Goal: Contribute content

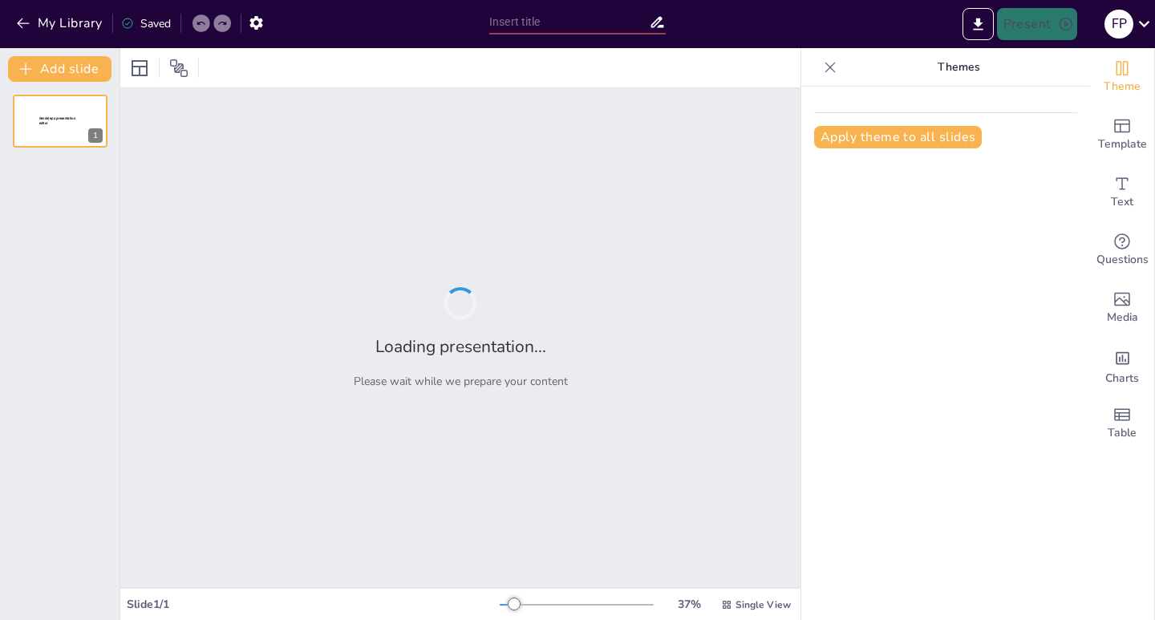
type input "Informe de Actividades y Mejoras en el SRPA-YARI: [DATE]"
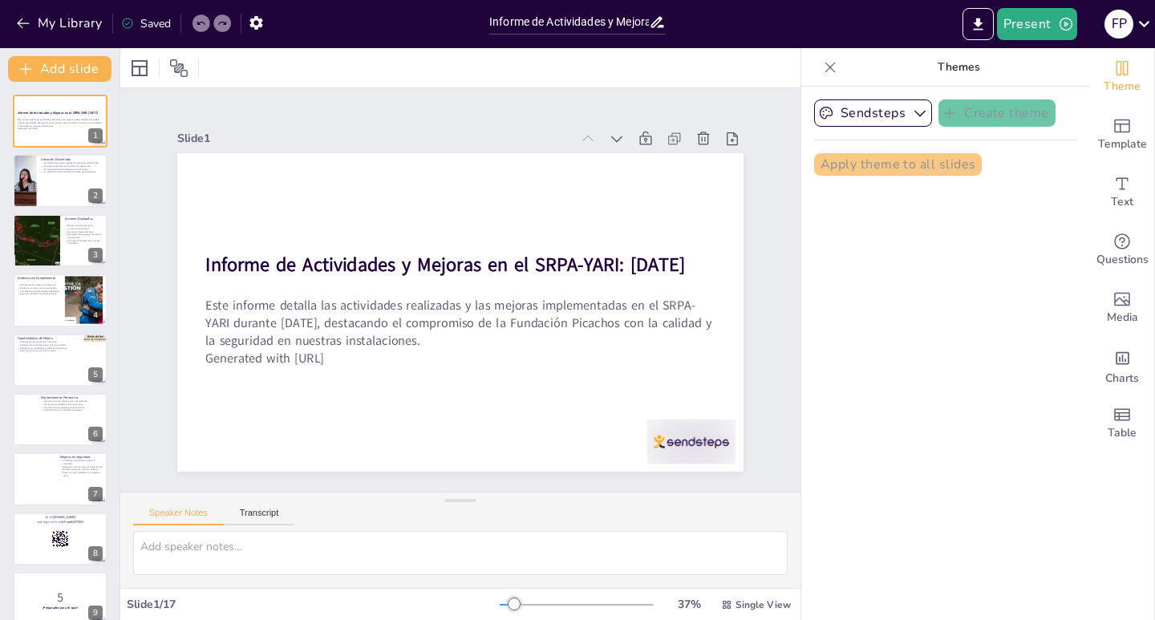
checkbox input "true"
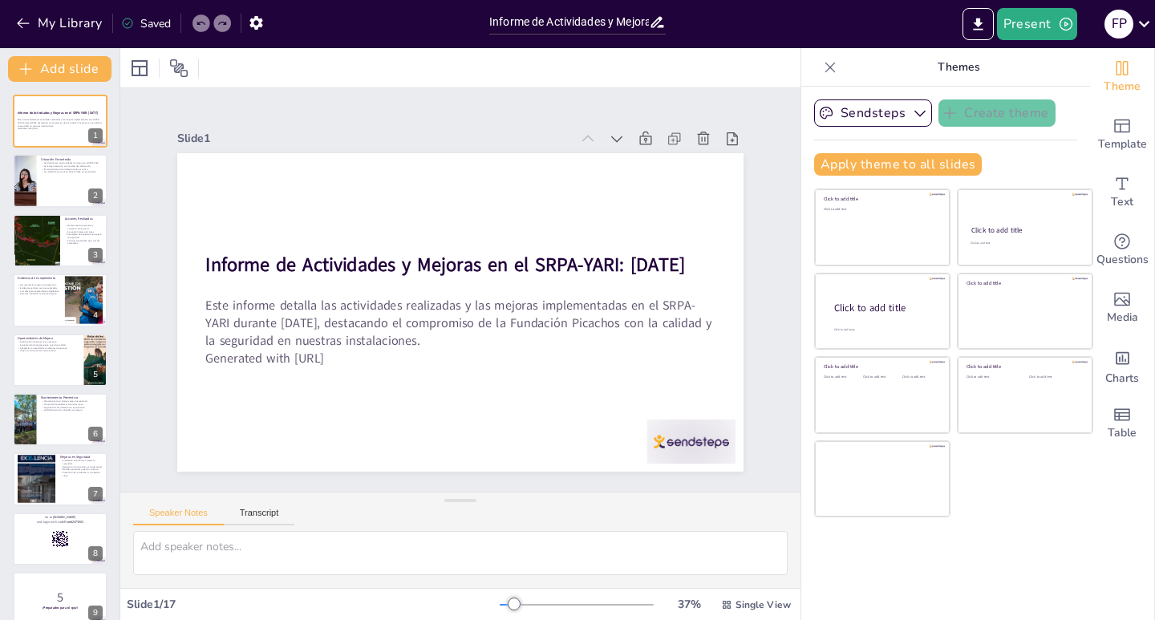
checkbox input "true"
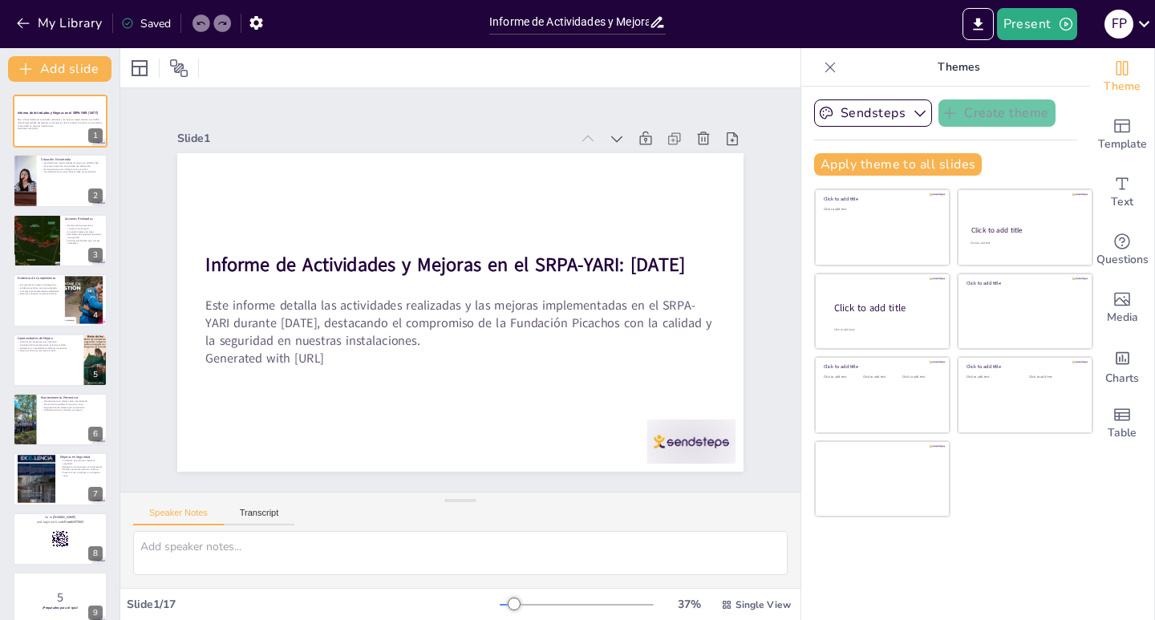
checkbox input "true"
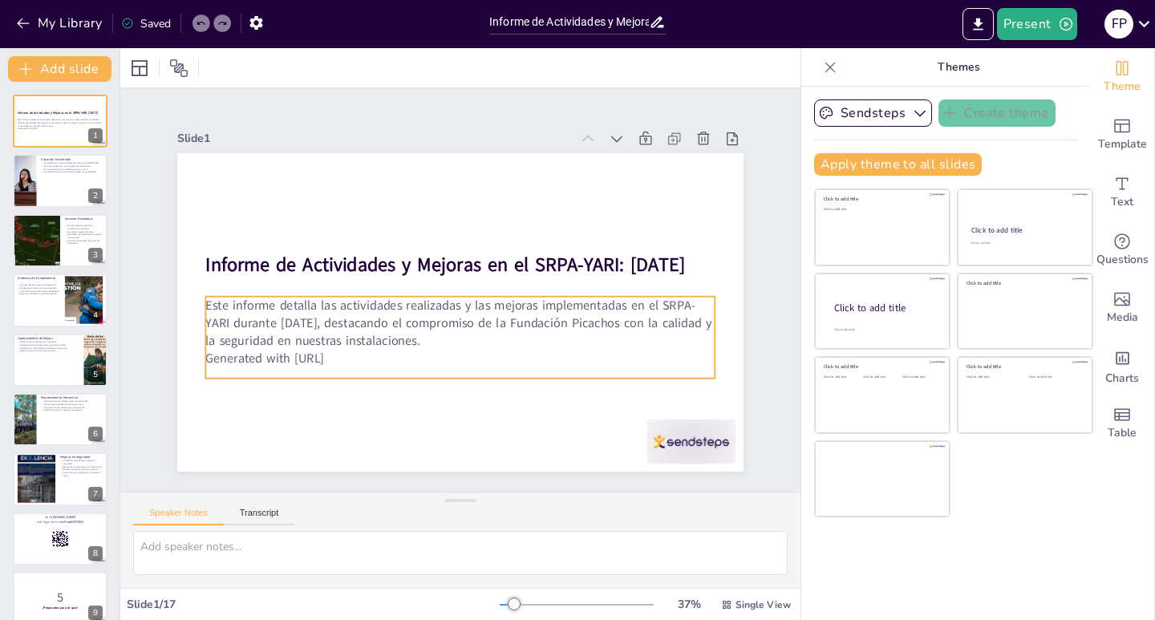
checkbox input "true"
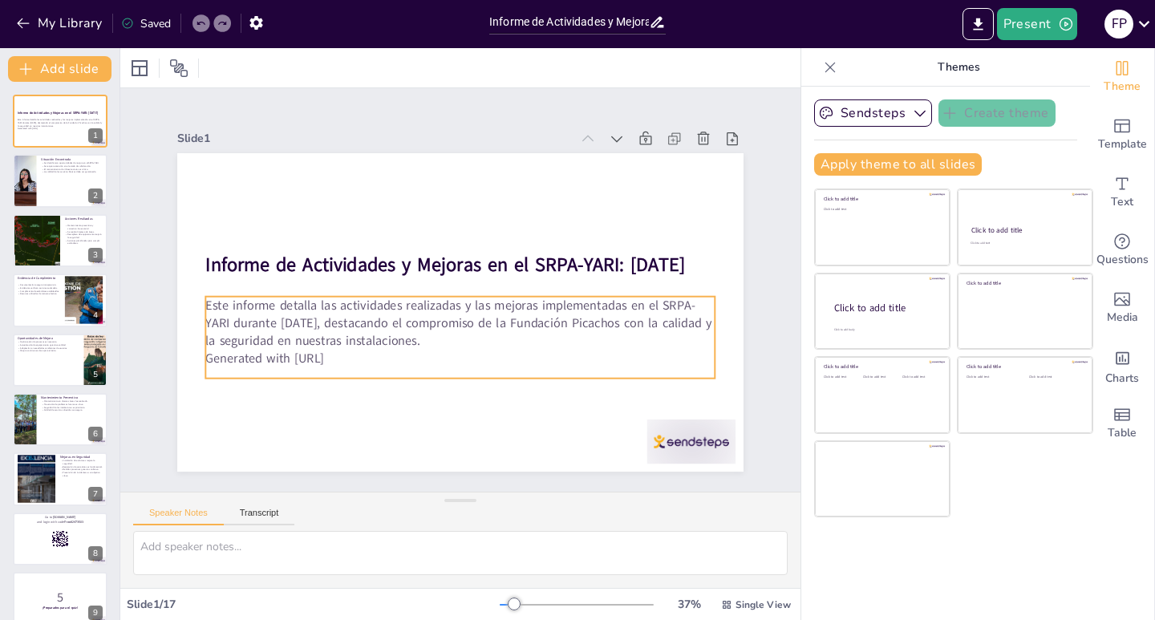
checkbox input "true"
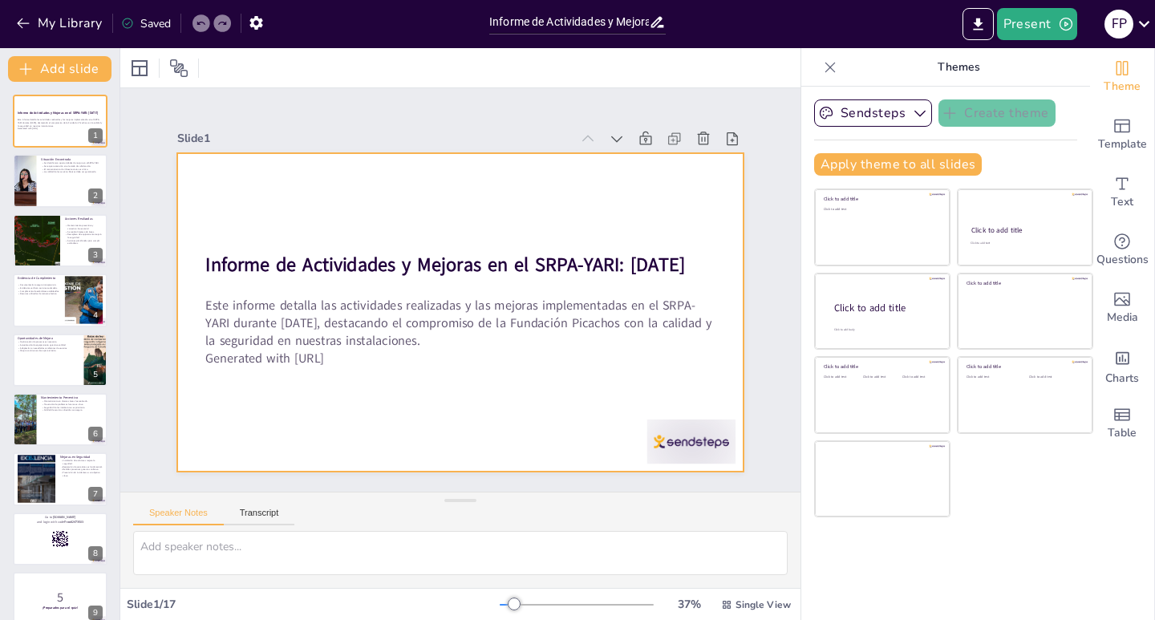
checkbox input "true"
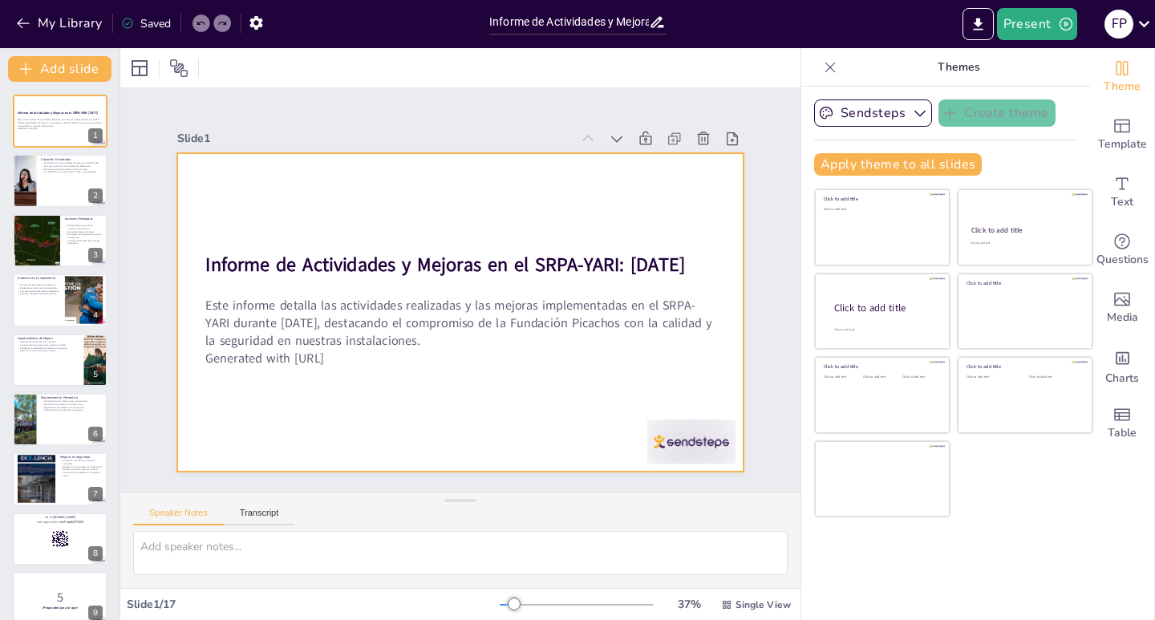
checkbox input "true"
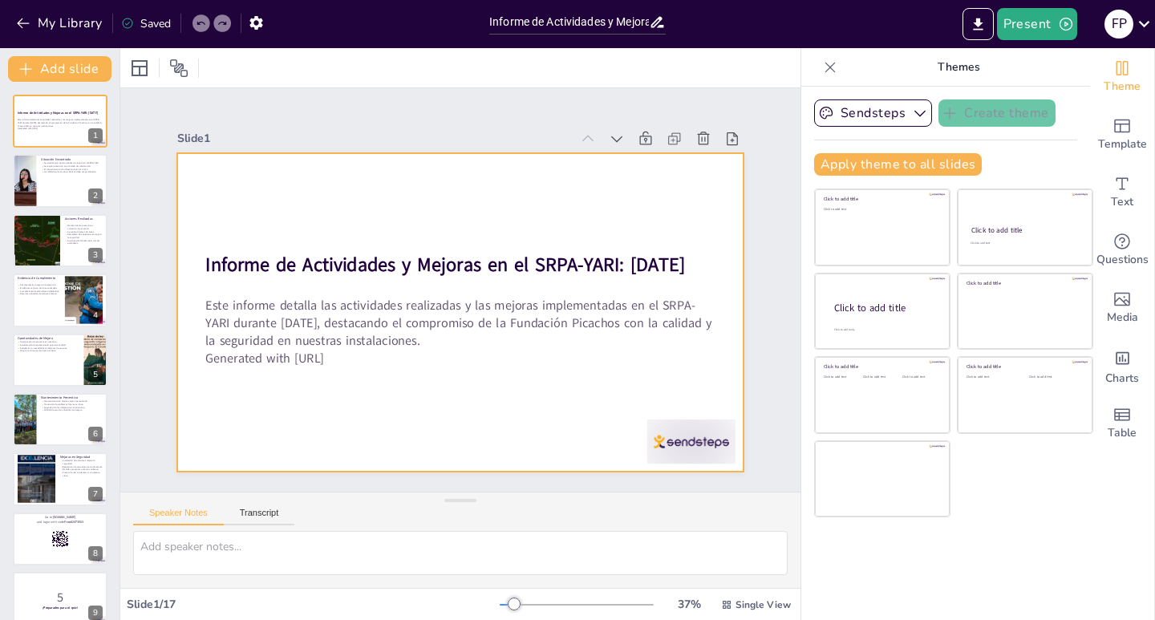
checkbox input "true"
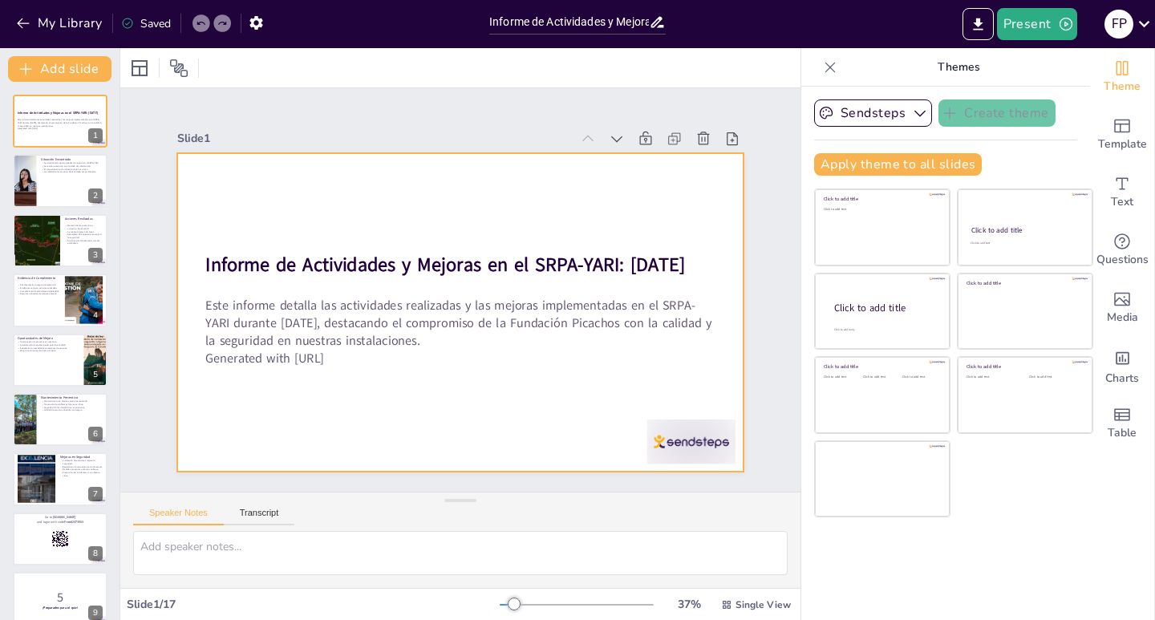
checkbox input "true"
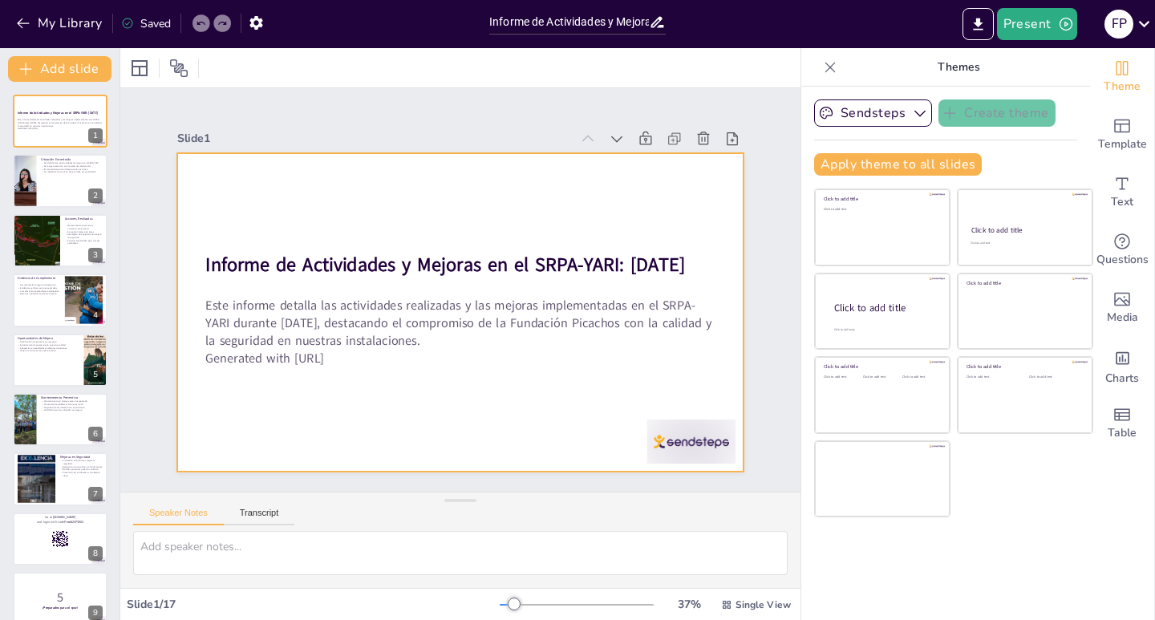
checkbox input "true"
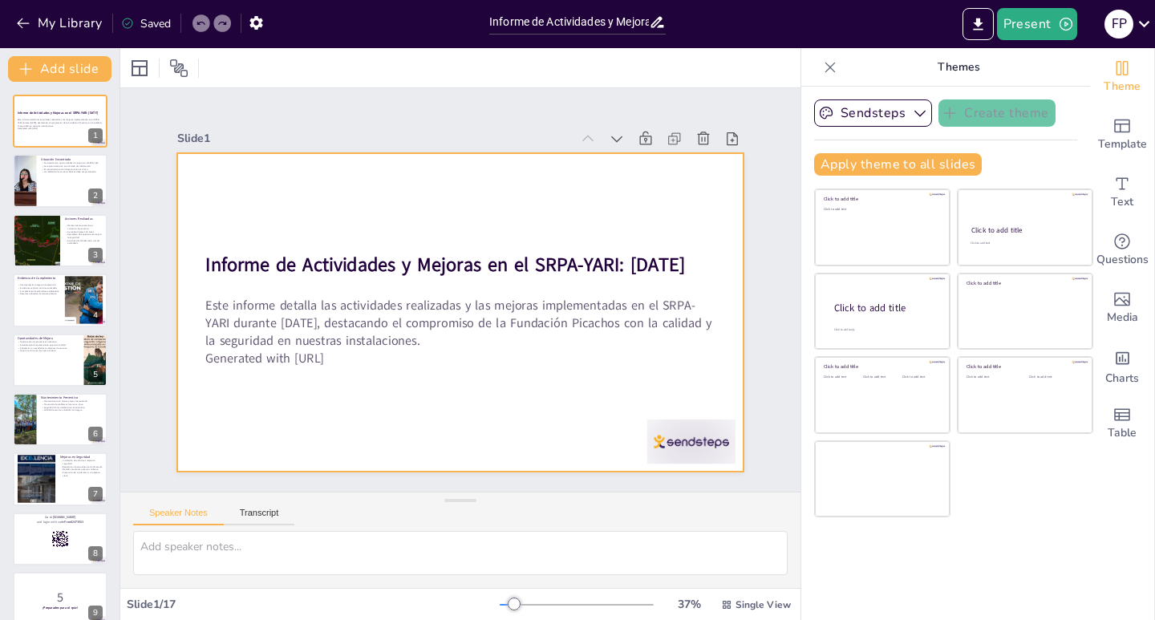
checkbox input "true"
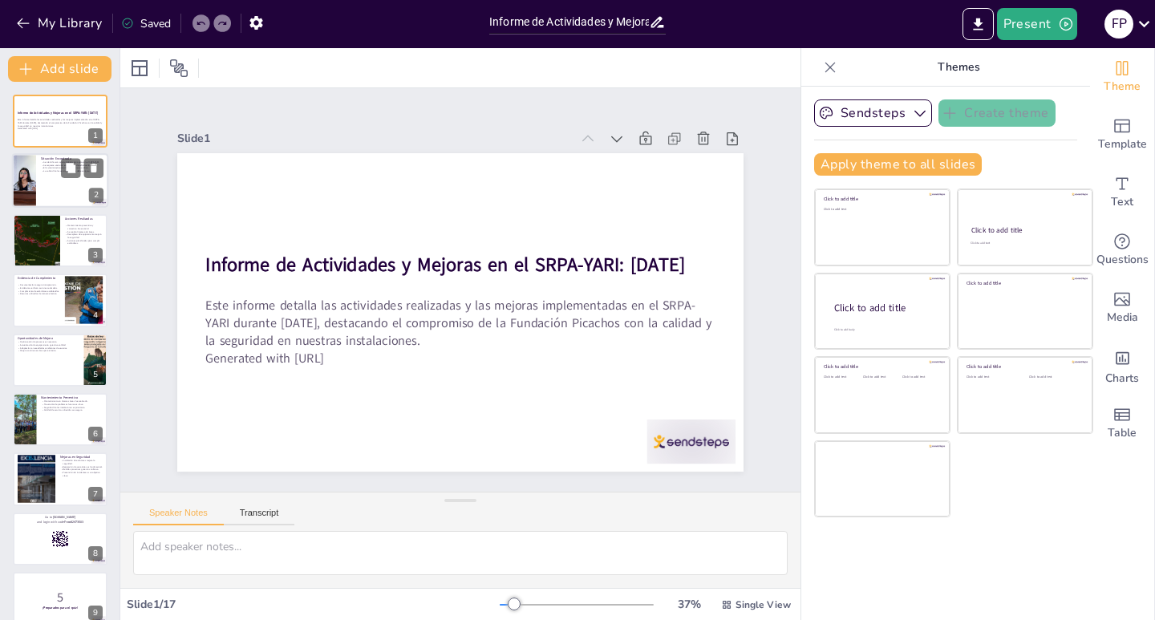
checkbox input "true"
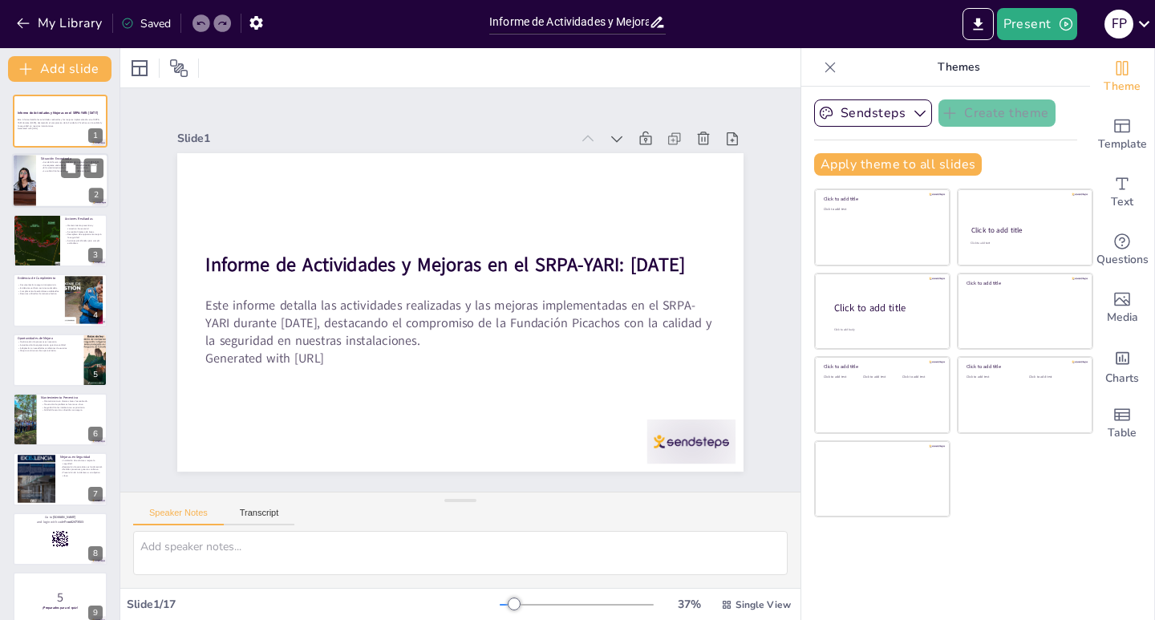
checkbox input "true"
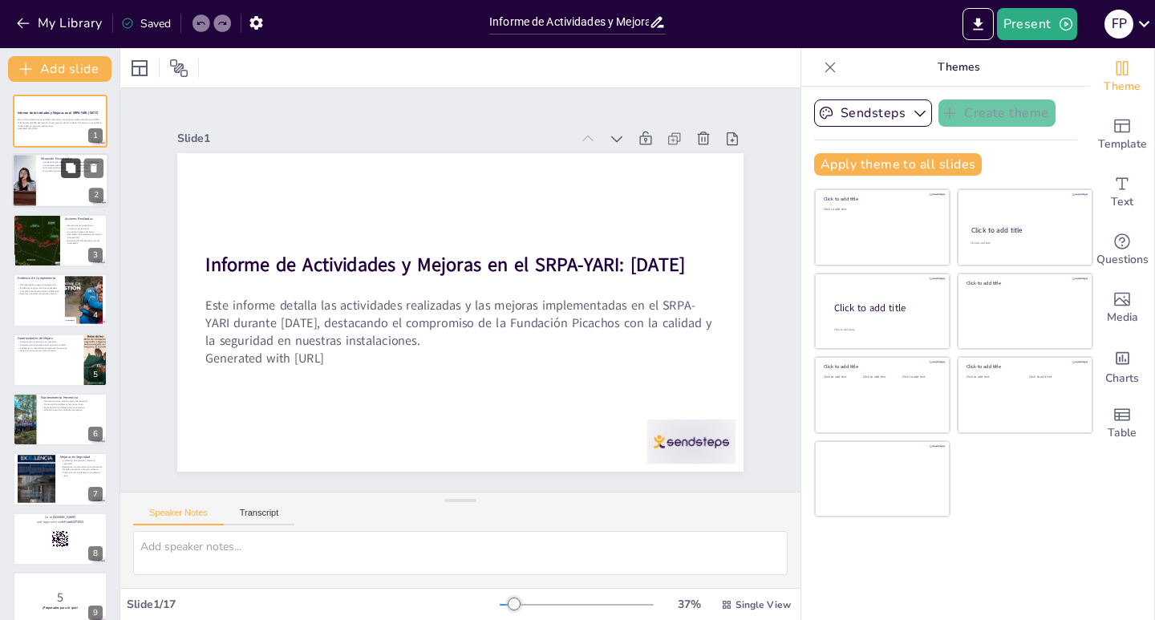
checkbox input "true"
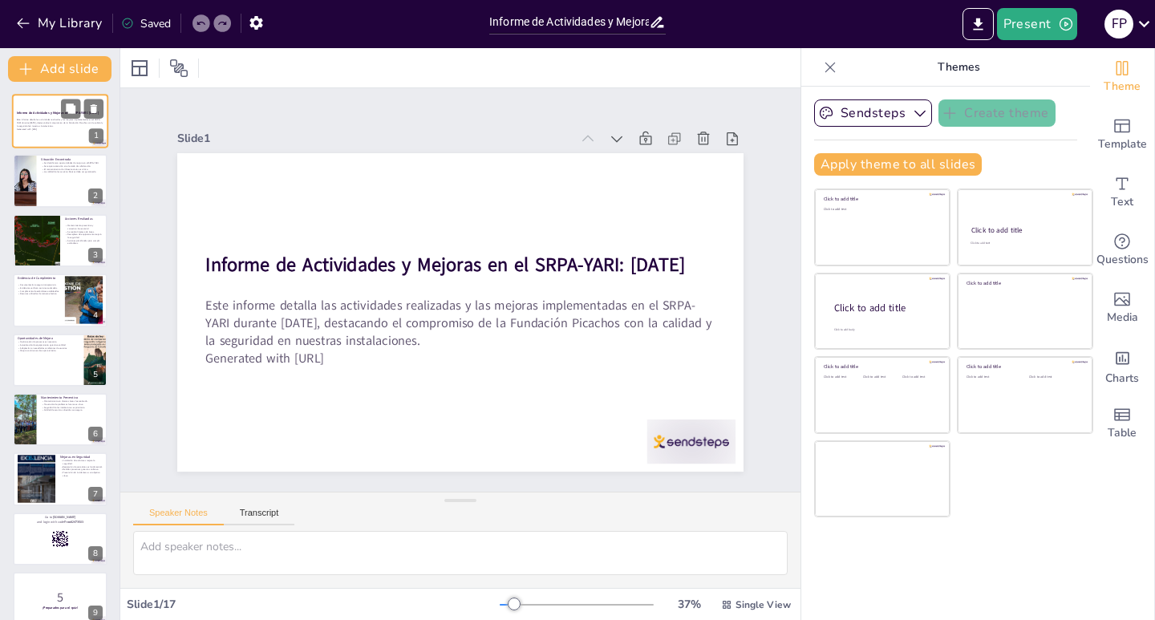
checkbox input "true"
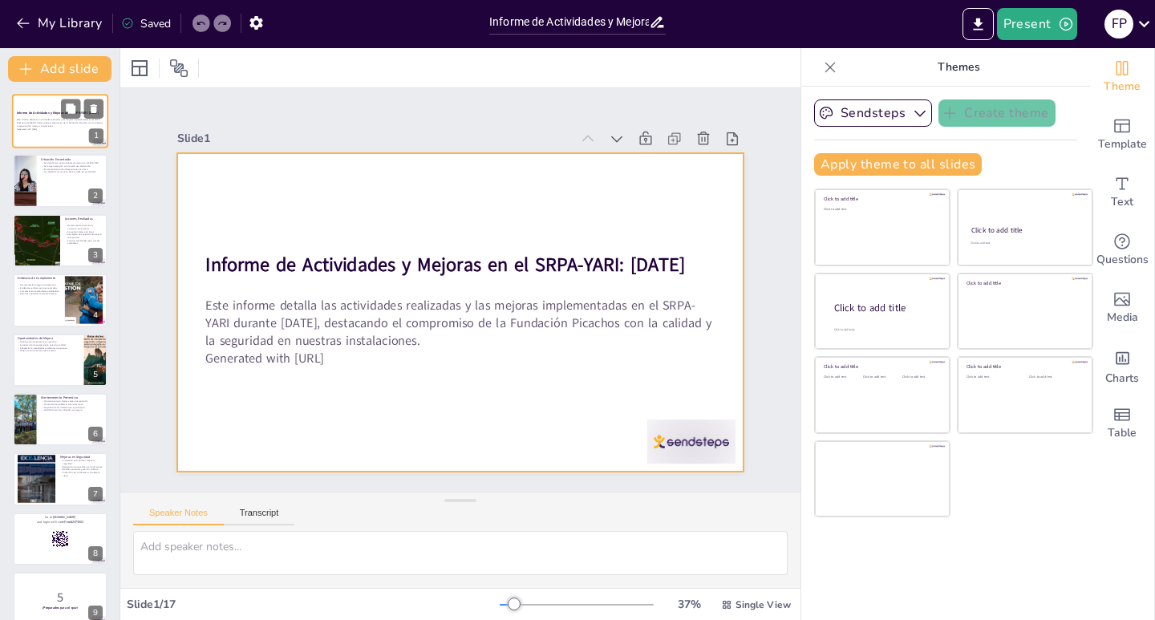
checkbox input "true"
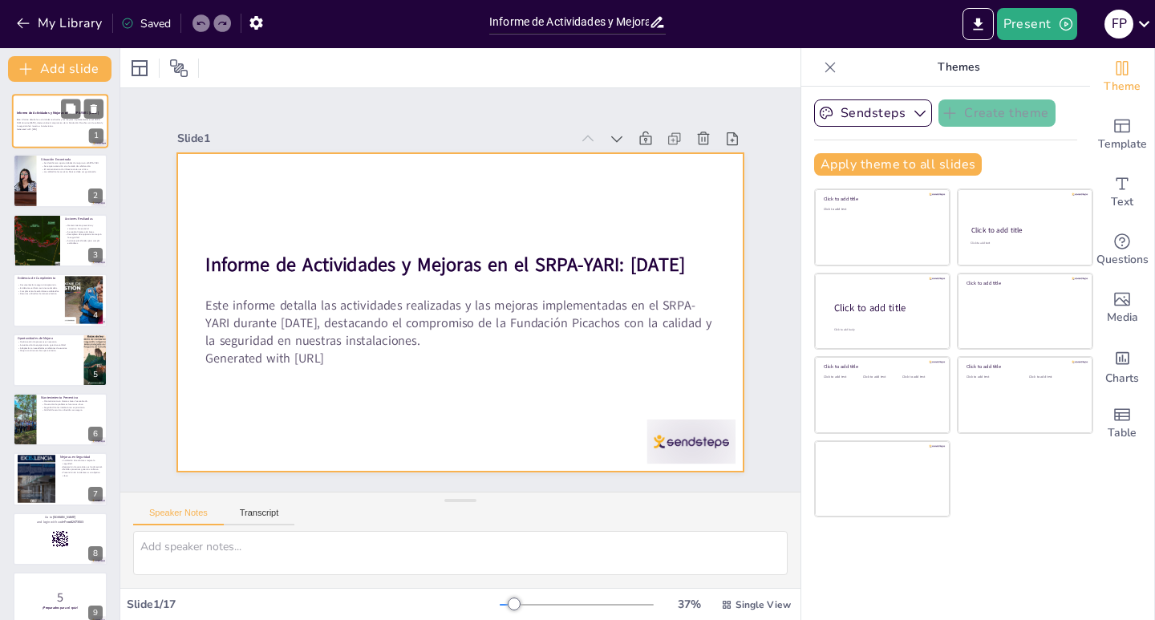
checkbox input "true"
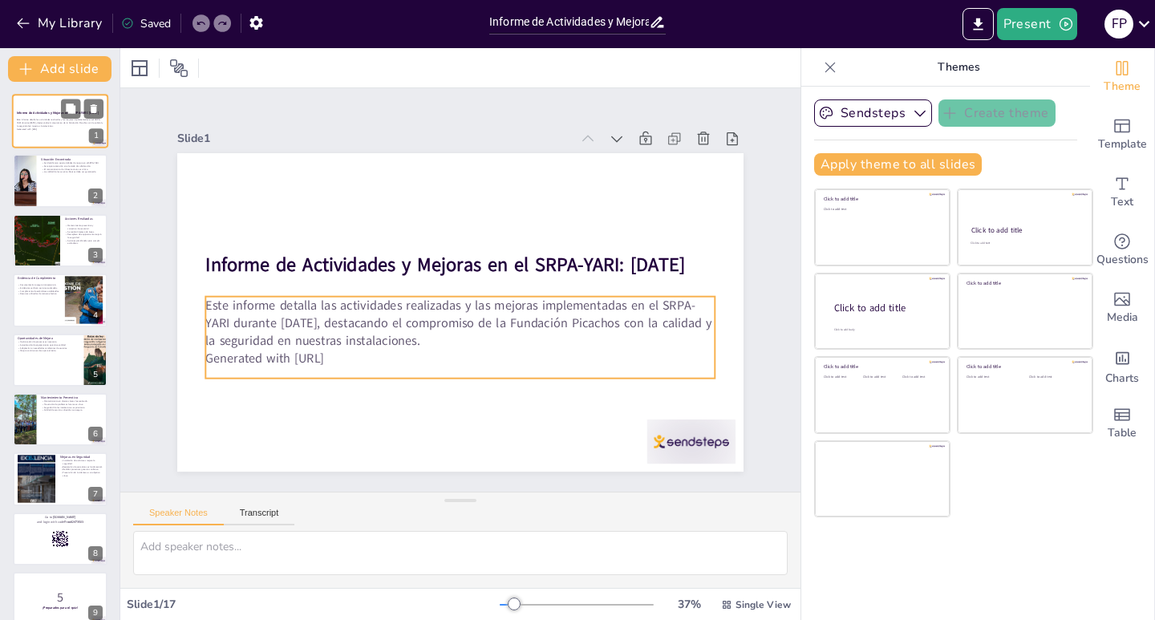
click at [52, 127] on p "Este informe detalla las actividades realizadas y las mejoras implementadas en …" at bounding box center [60, 123] width 87 height 9
checkbox input "true"
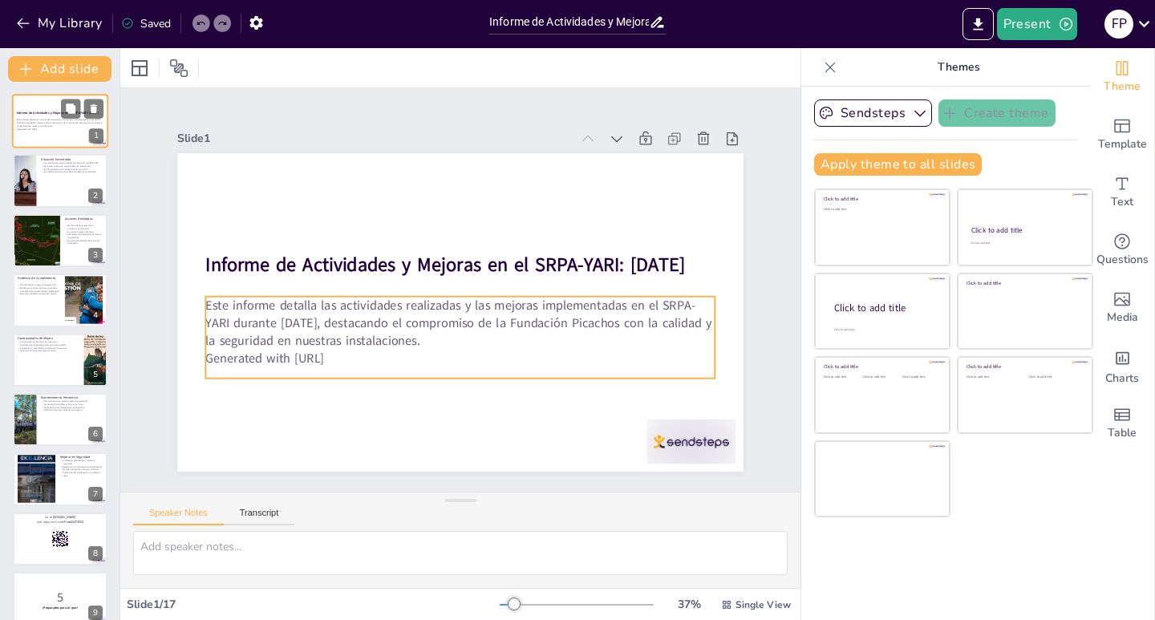
checkbox input "true"
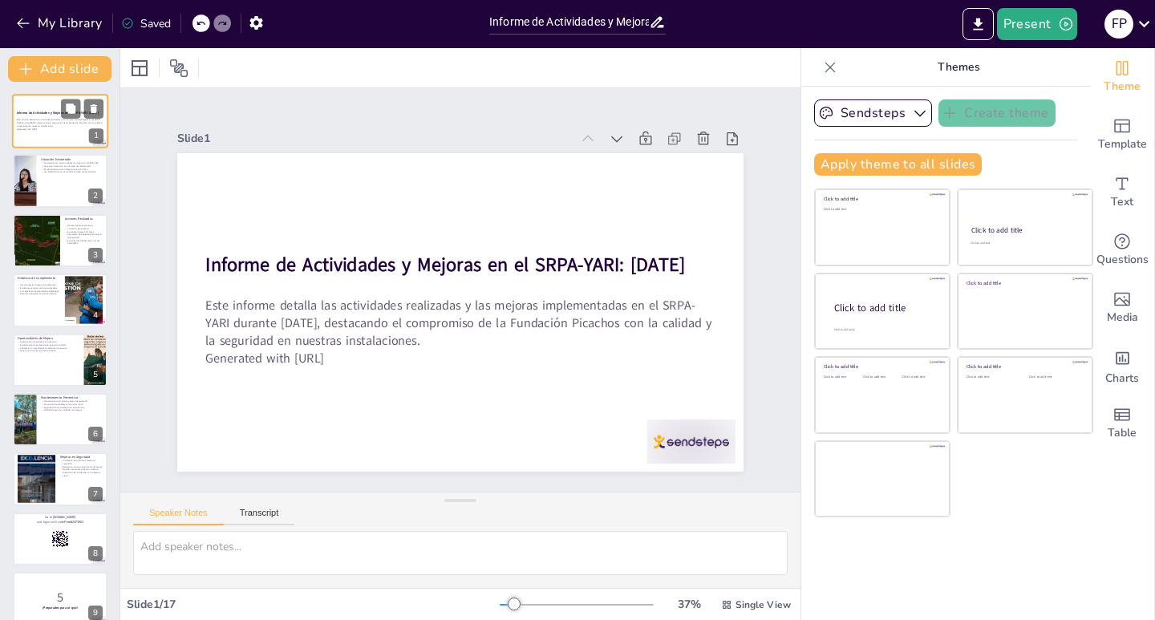
checkbox input "true"
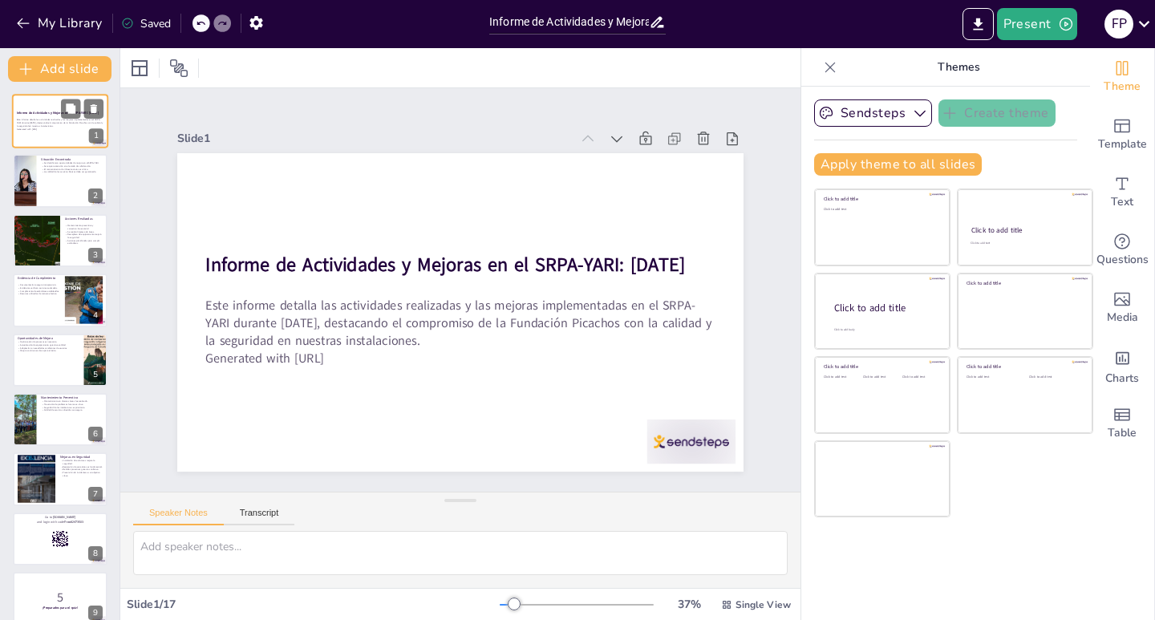
scroll to position [32, 0]
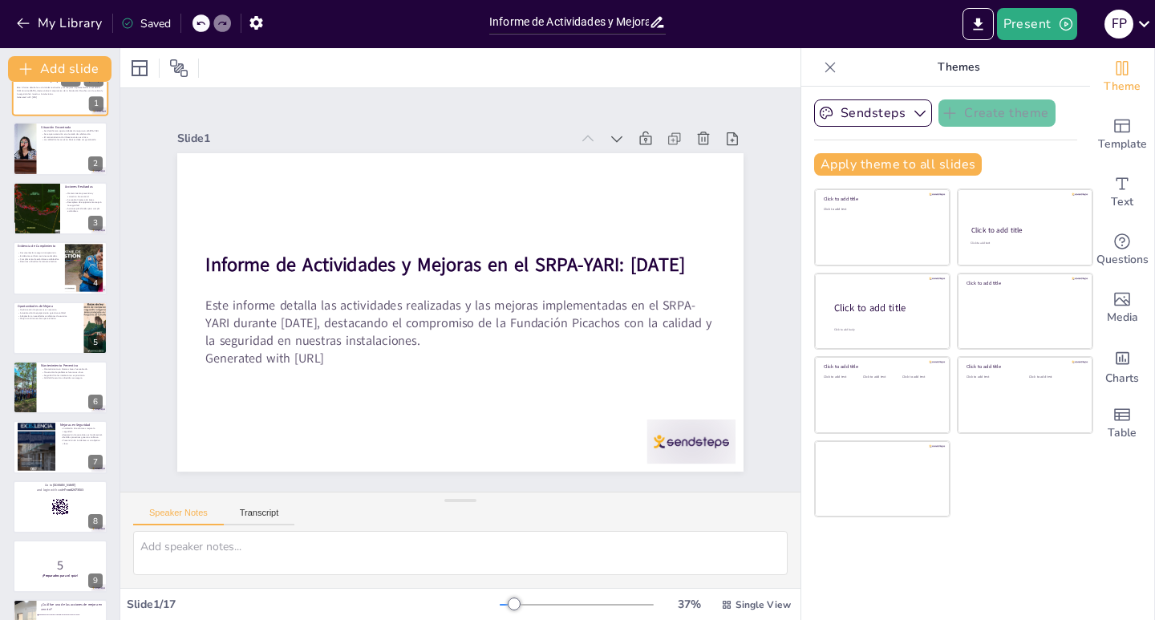
checkbox input "true"
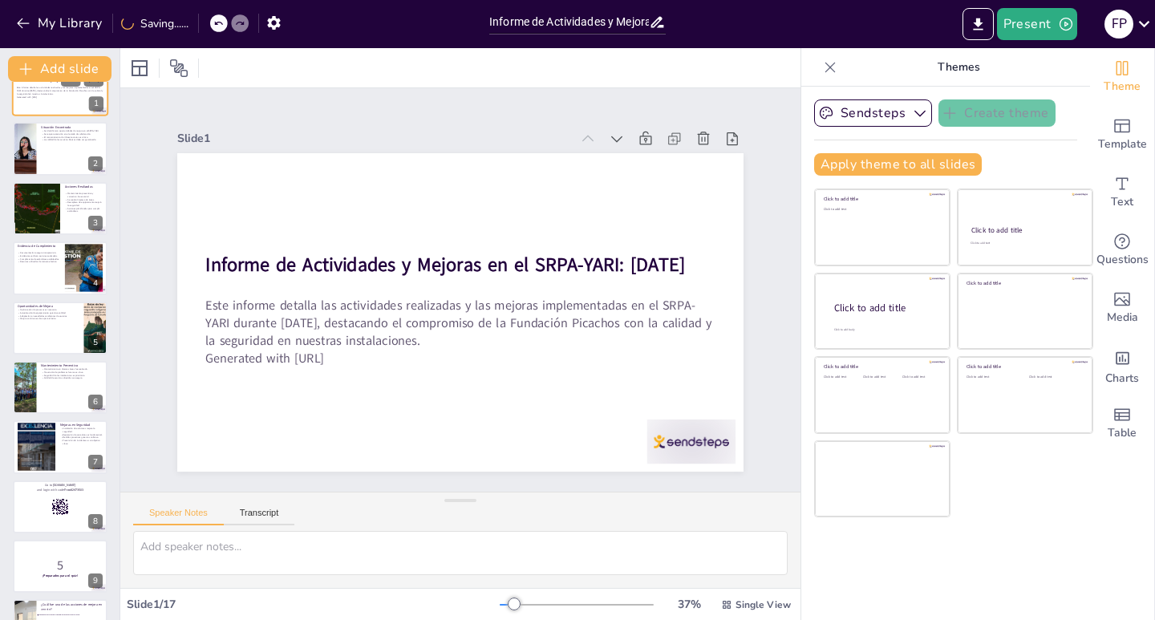
checkbox input "true"
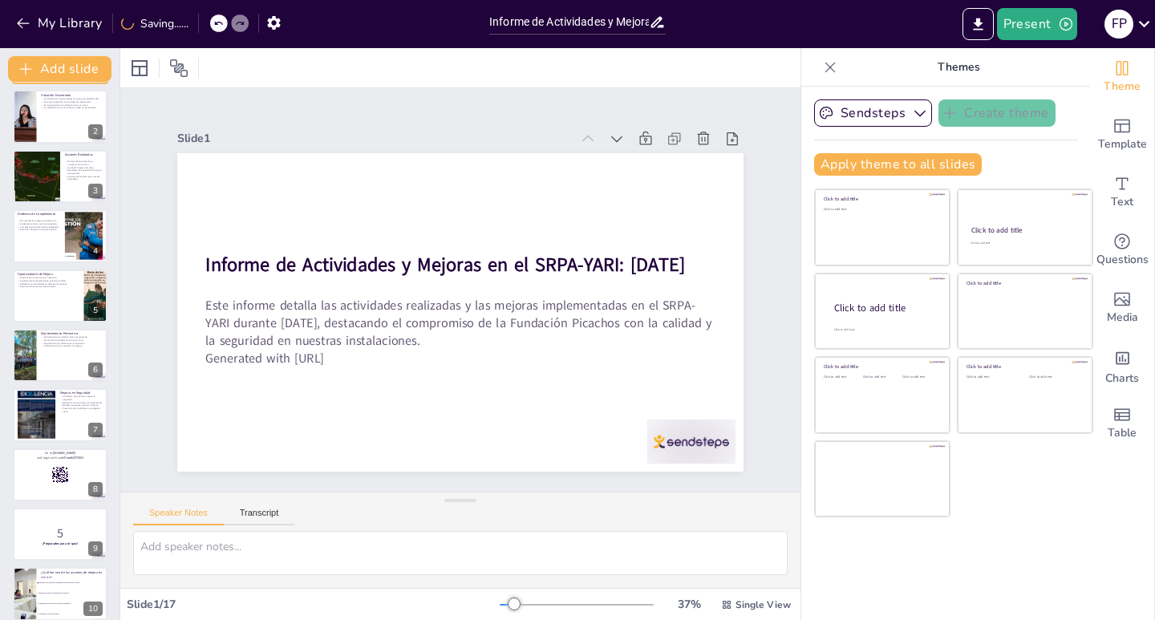
checkbox input "true"
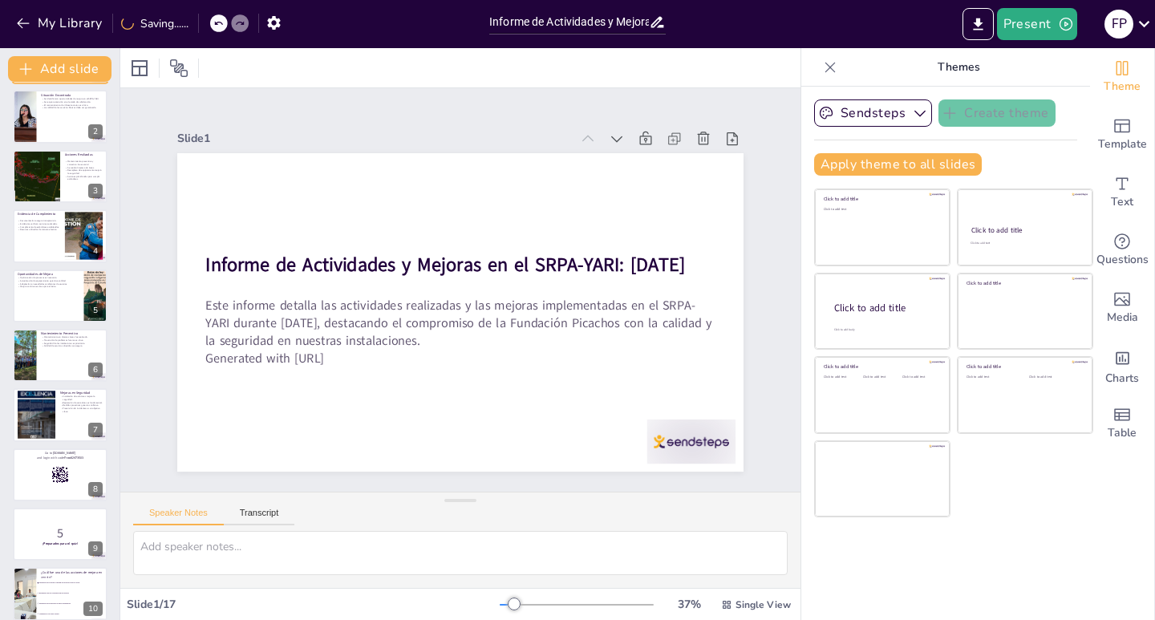
checkbox input "true"
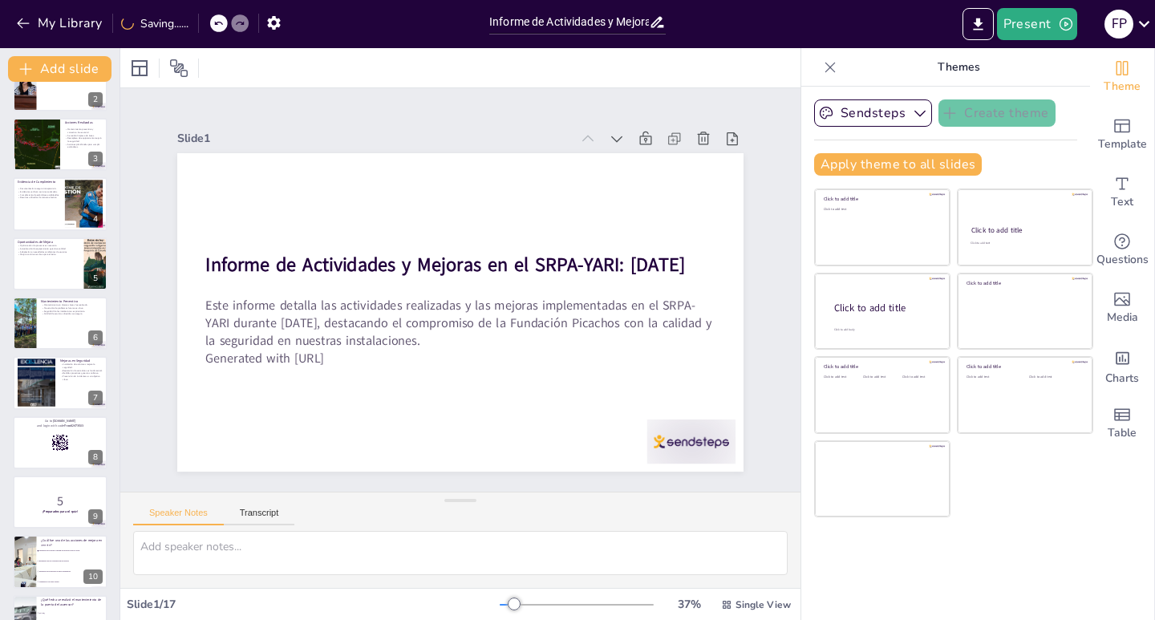
checkbox input "true"
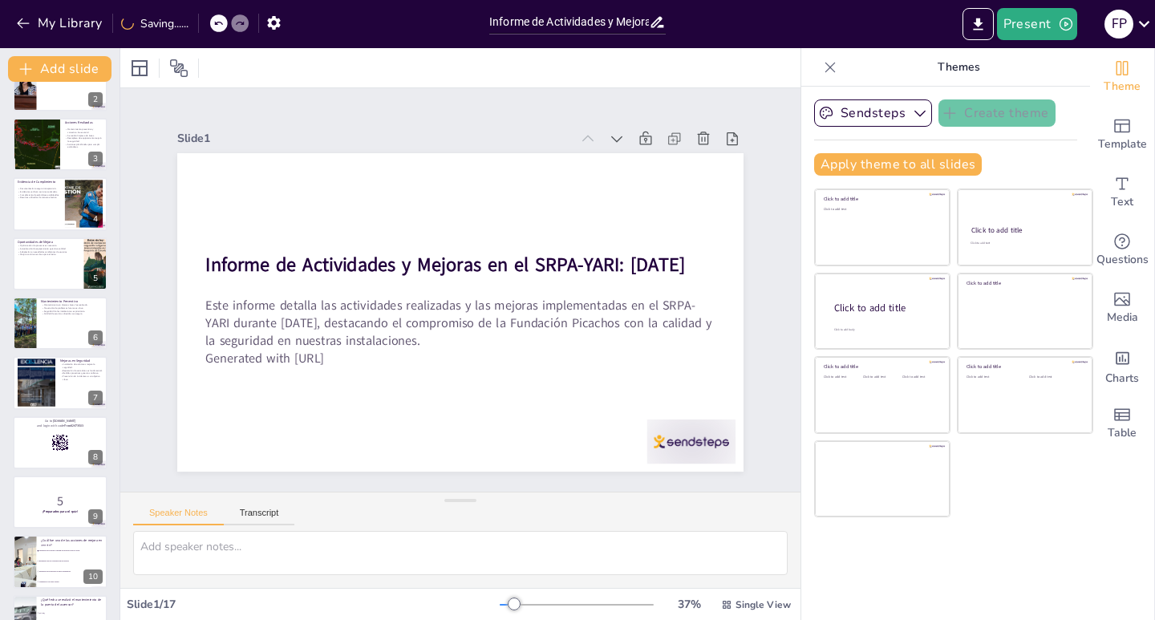
scroll to position [128, 0]
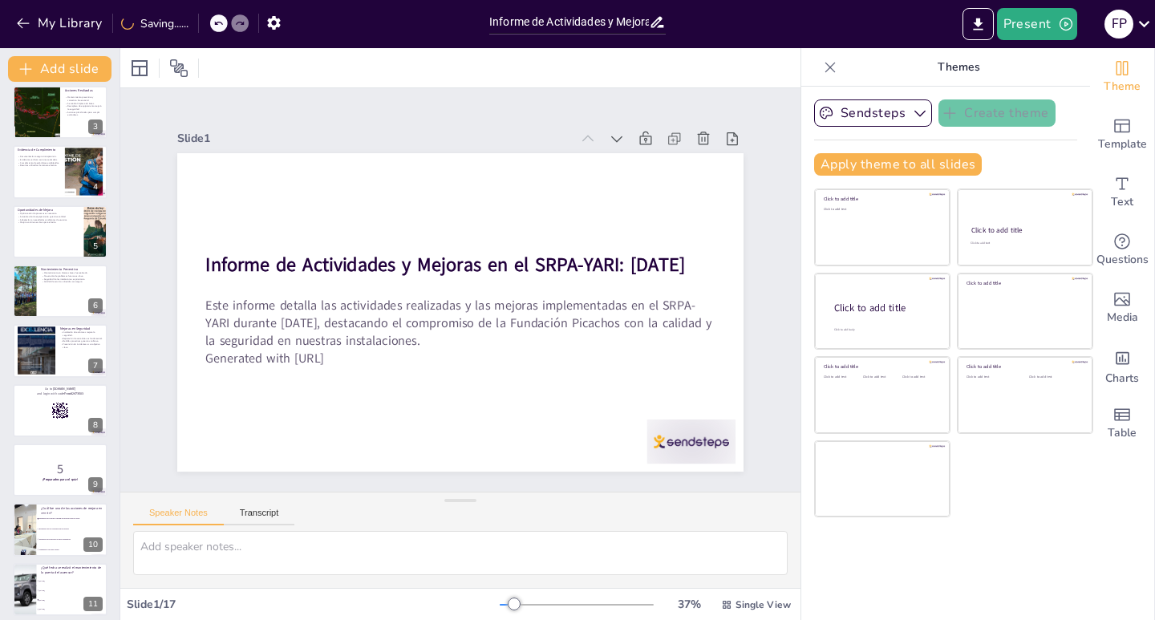
checkbox input "true"
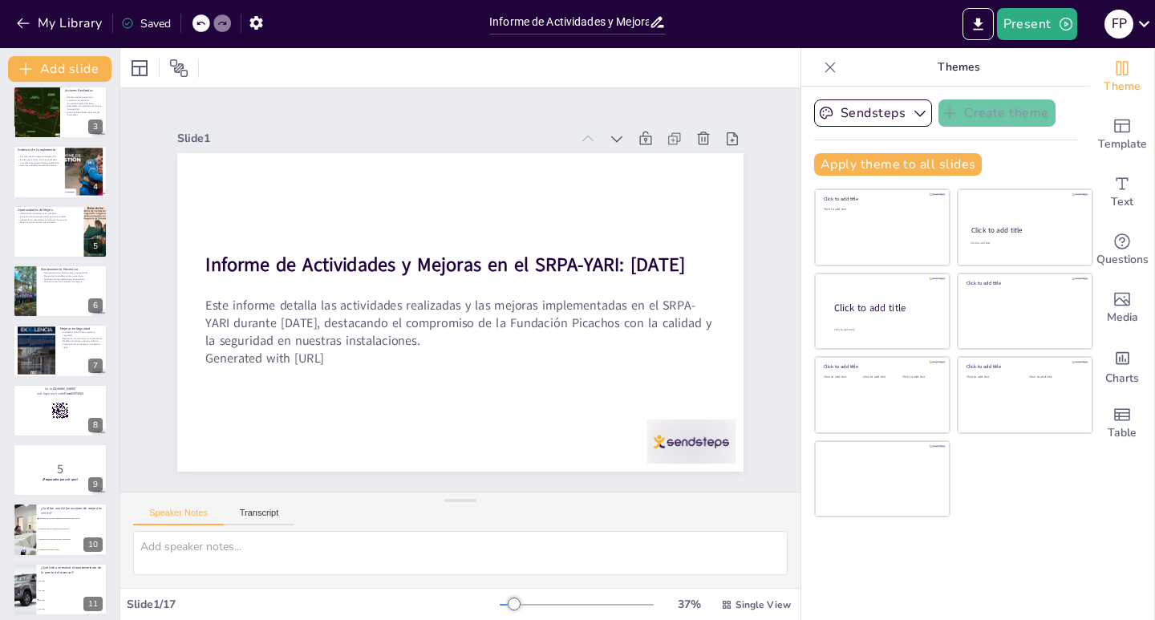
checkbox input "true"
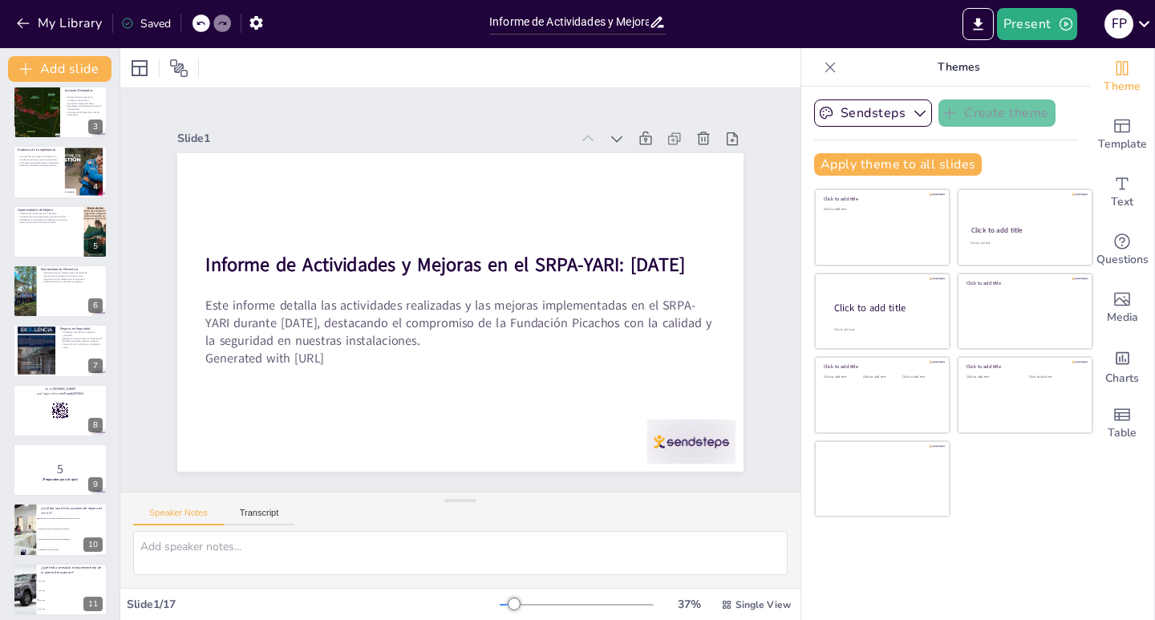
scroll to position [160, 0]
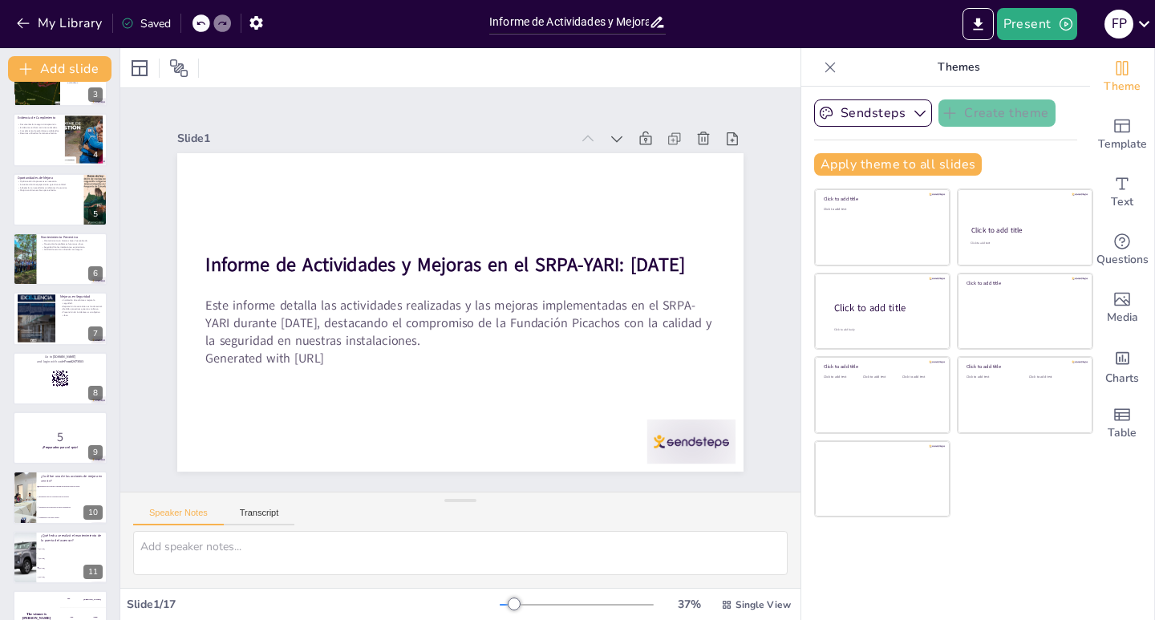
checkbox input "true"
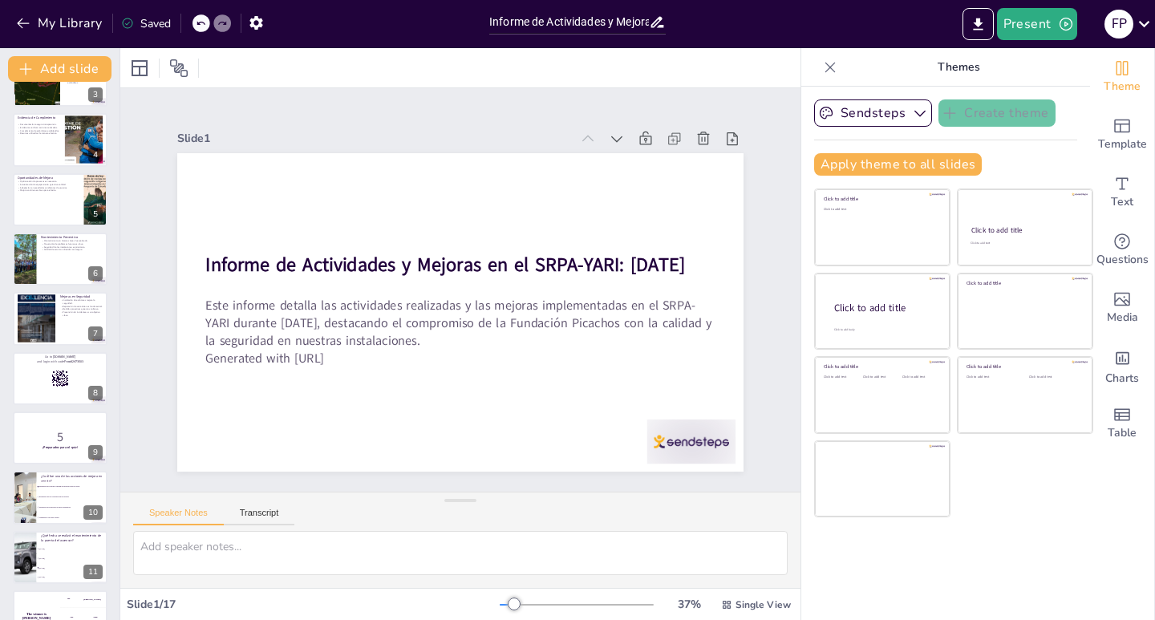
checkbox input "true"
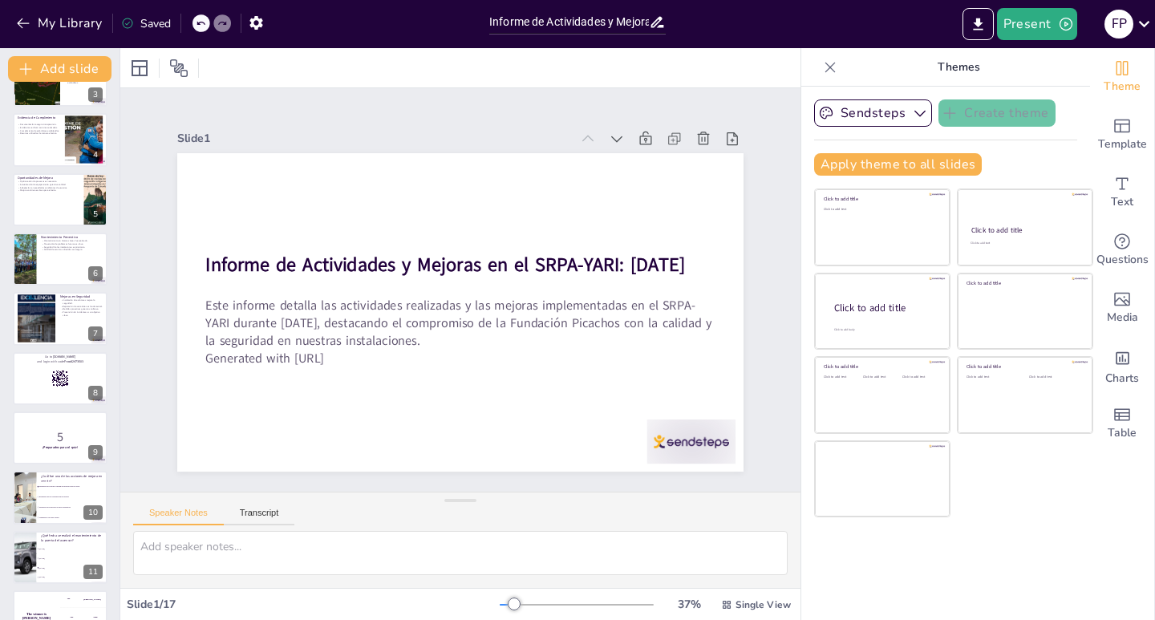
checkbox input "true"
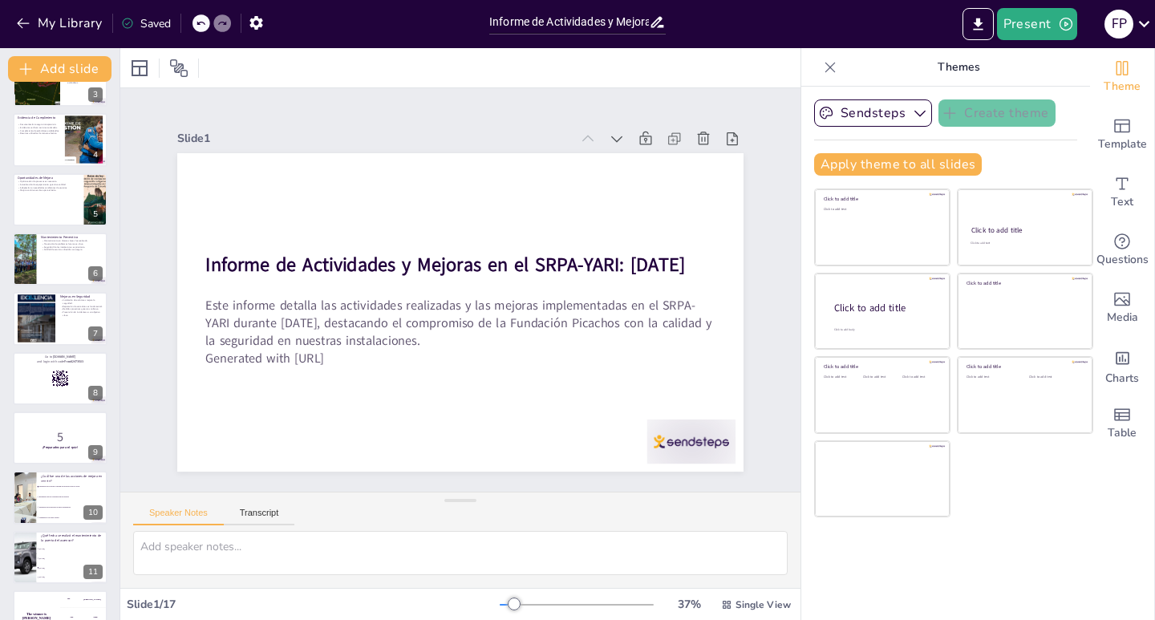
checkbox input "true"
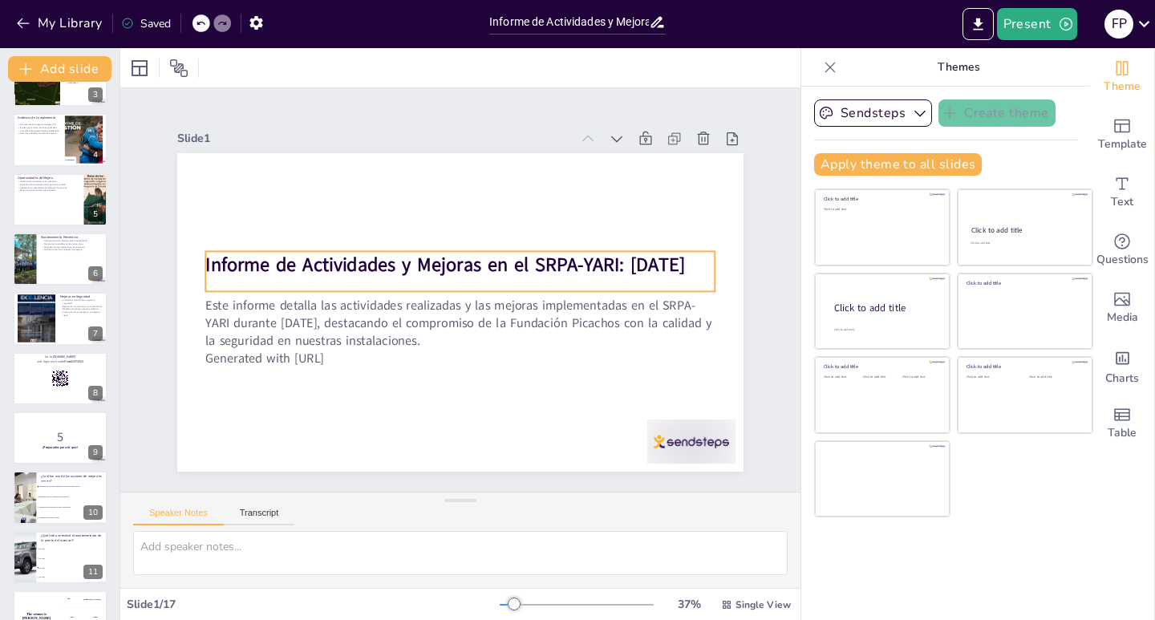
checkbox input "true"
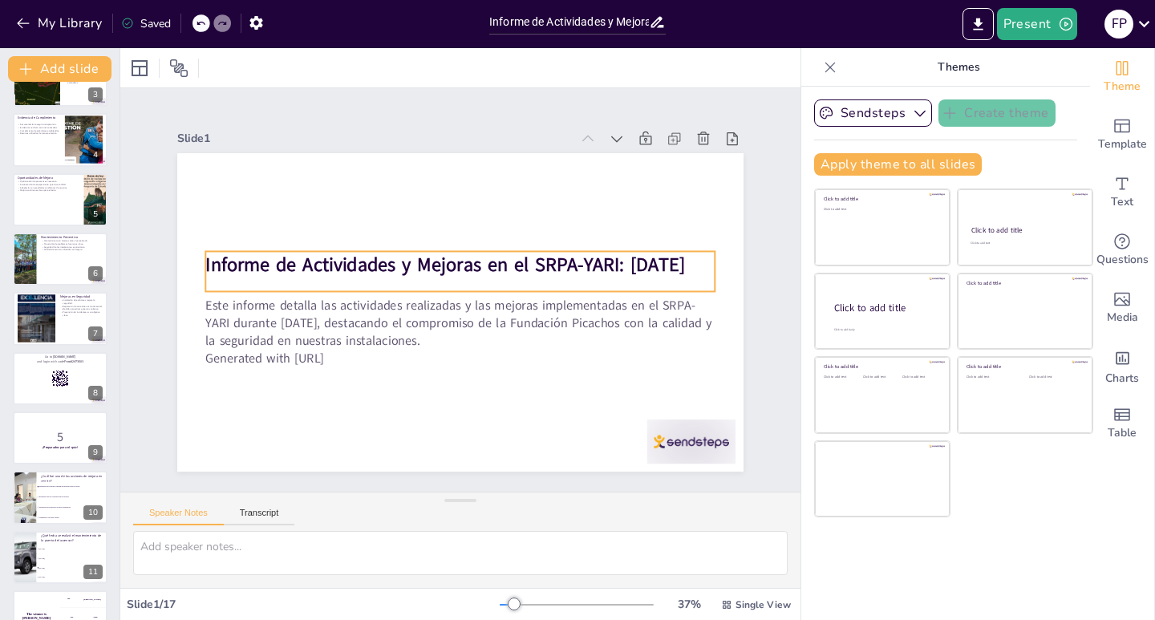
checkbox input "true"
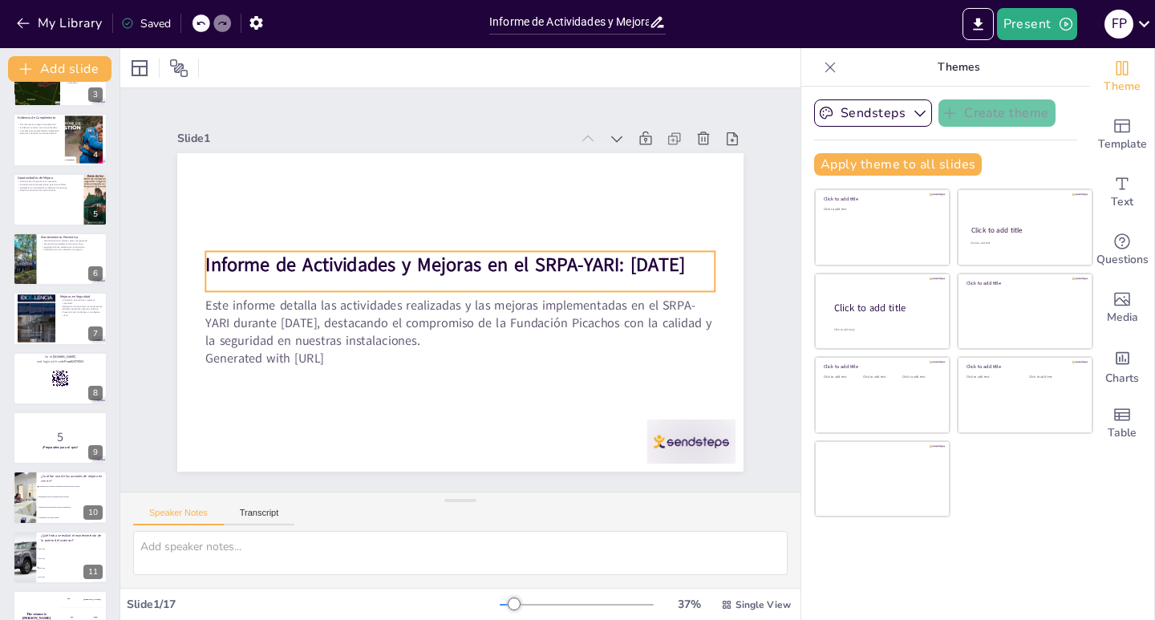
checkbox input "true"
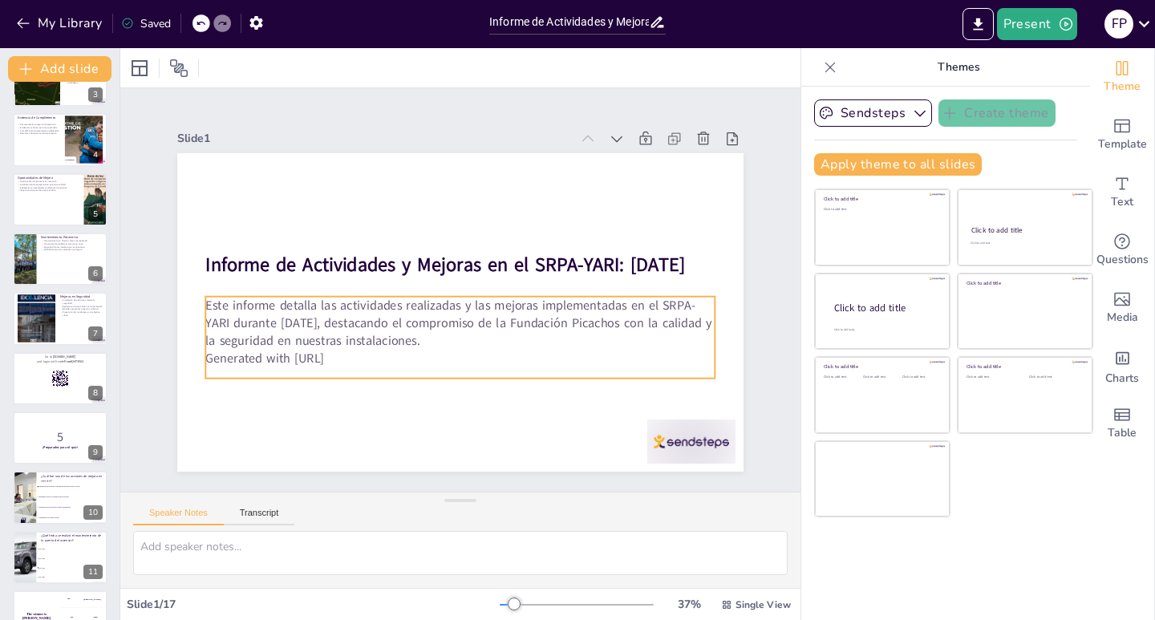
checkbox input "true"
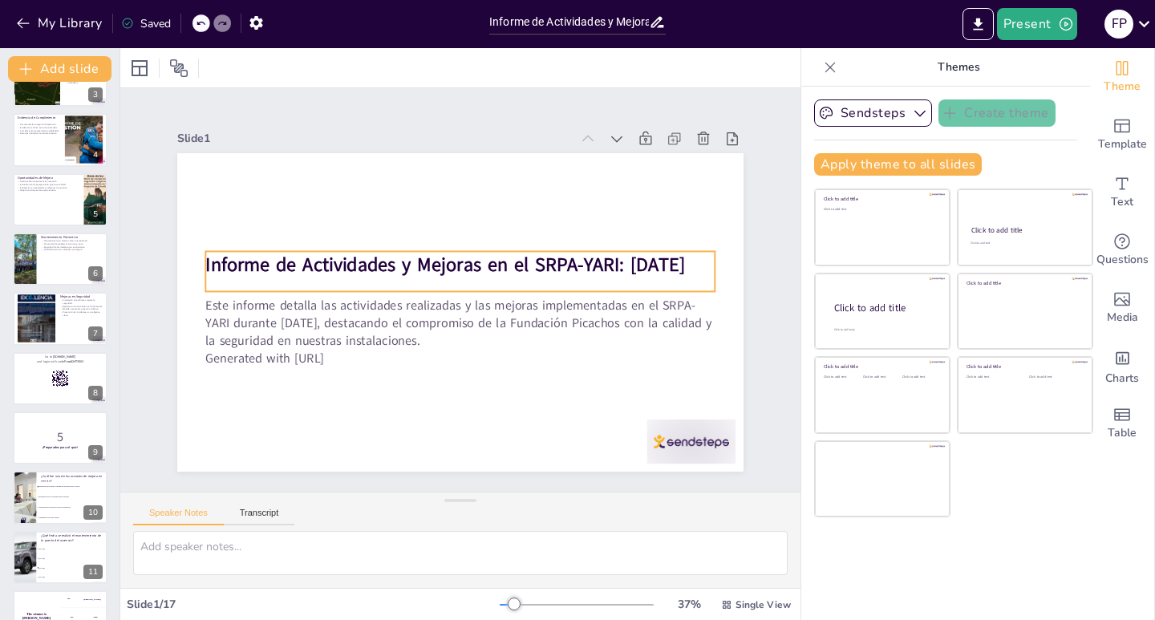
checkbox input "true"
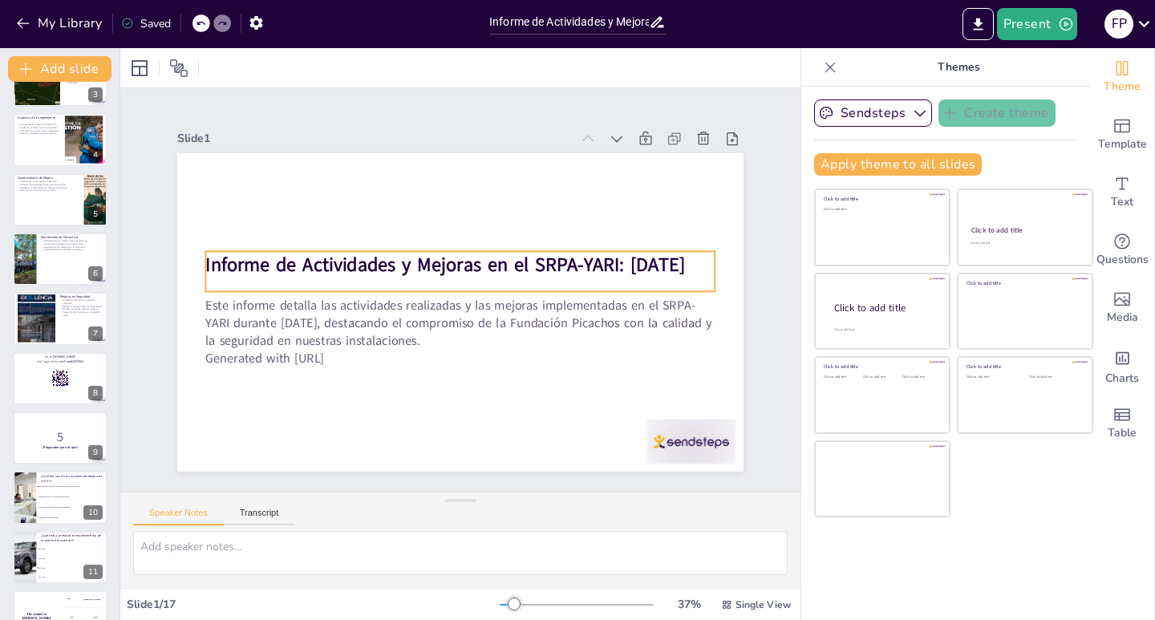
checkbox input "true"
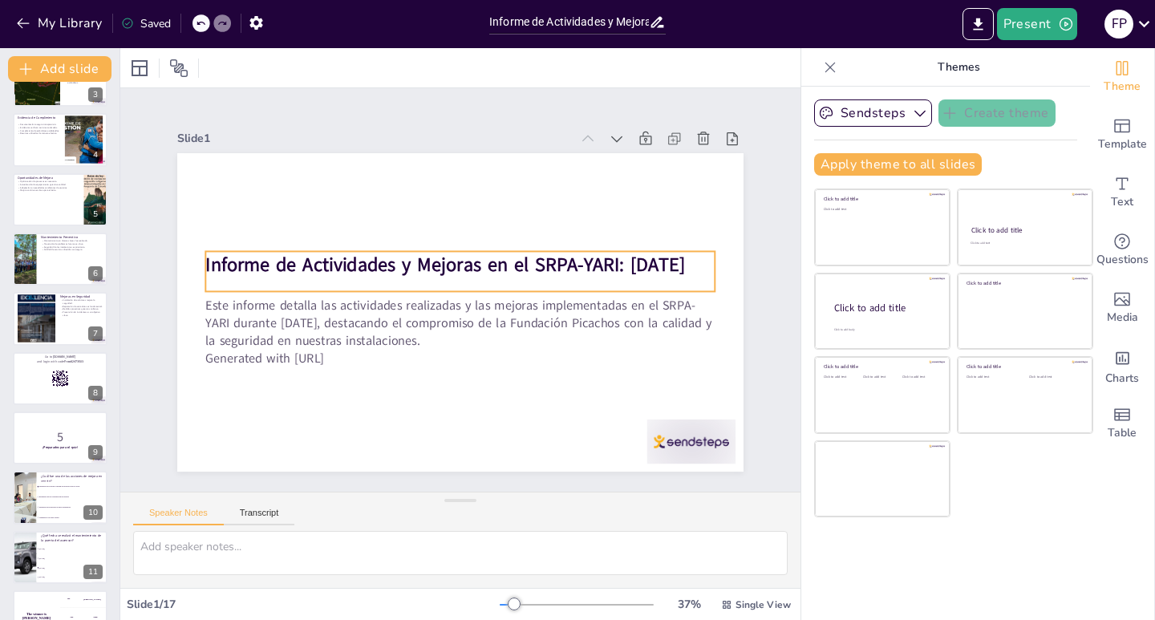
checkbox input "true"
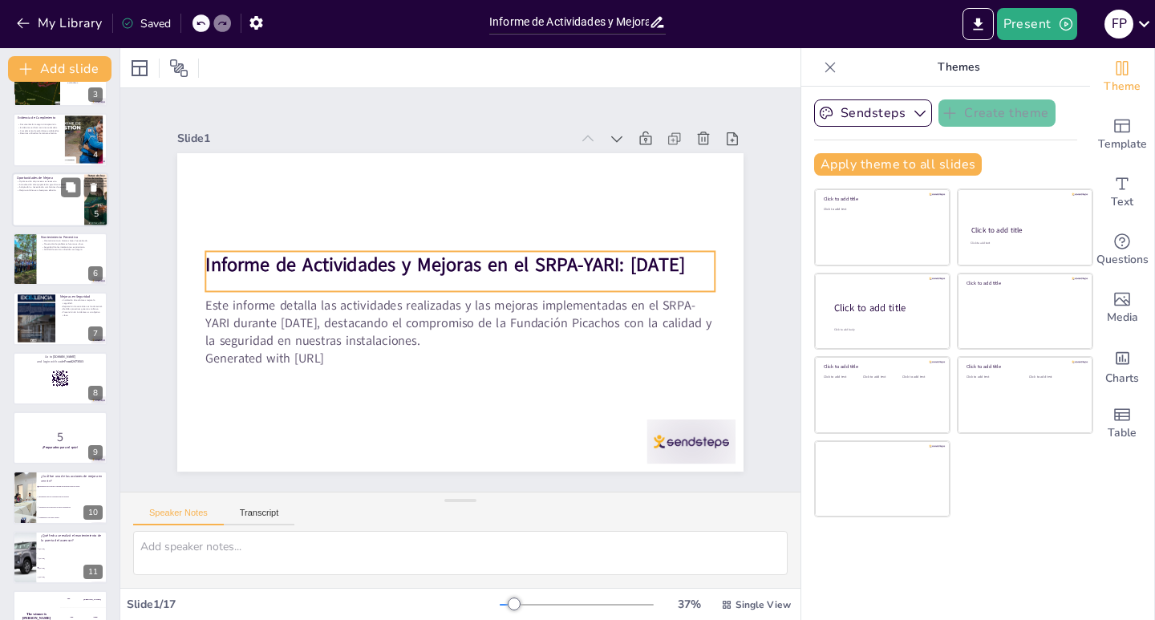
checkbox input "true"
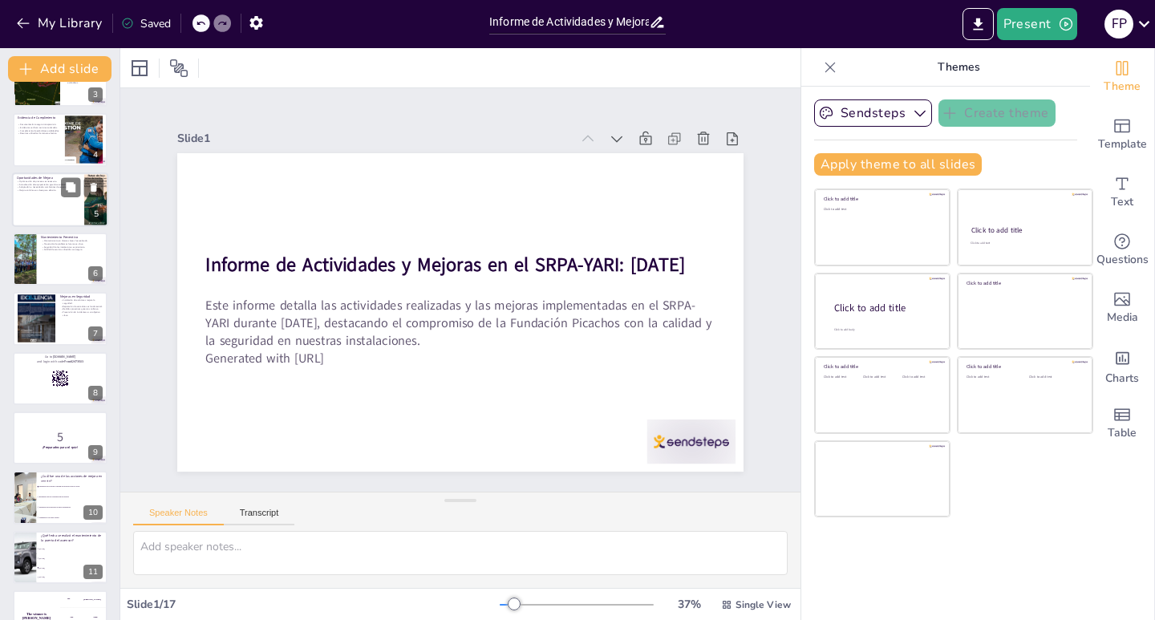
click at [83, 207] on div at bounding box center [60, 199] width 96 height 55
checkbox input "true"
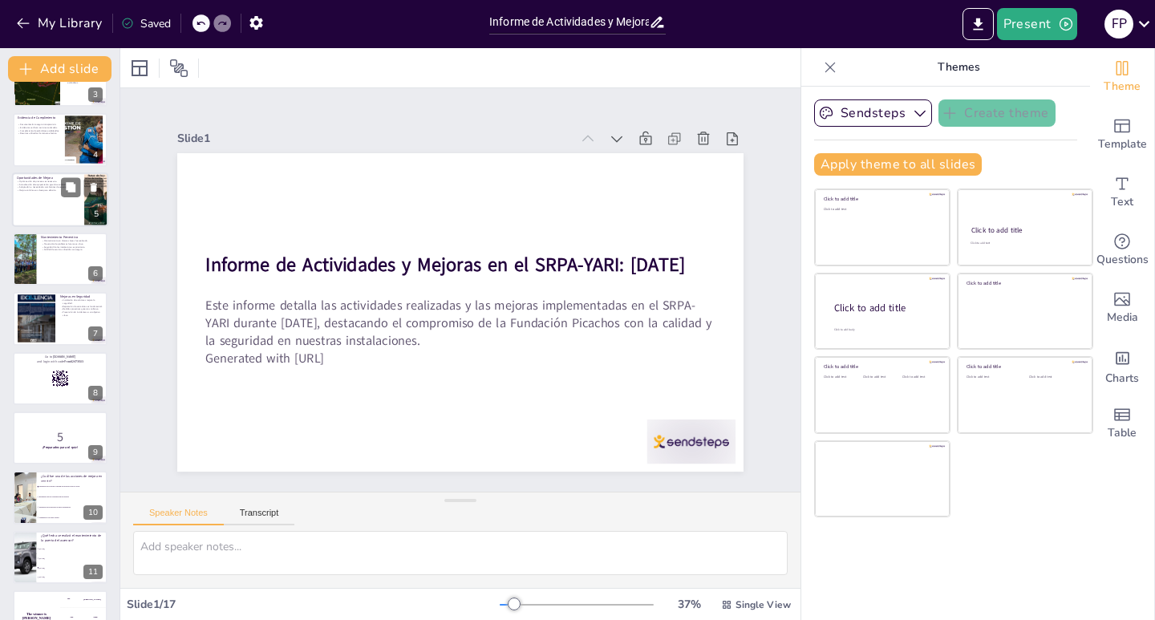
checkbox input "true"
type textarea "La optimización de procesos es esencial para mejorar la eficiencia y efectivida…"
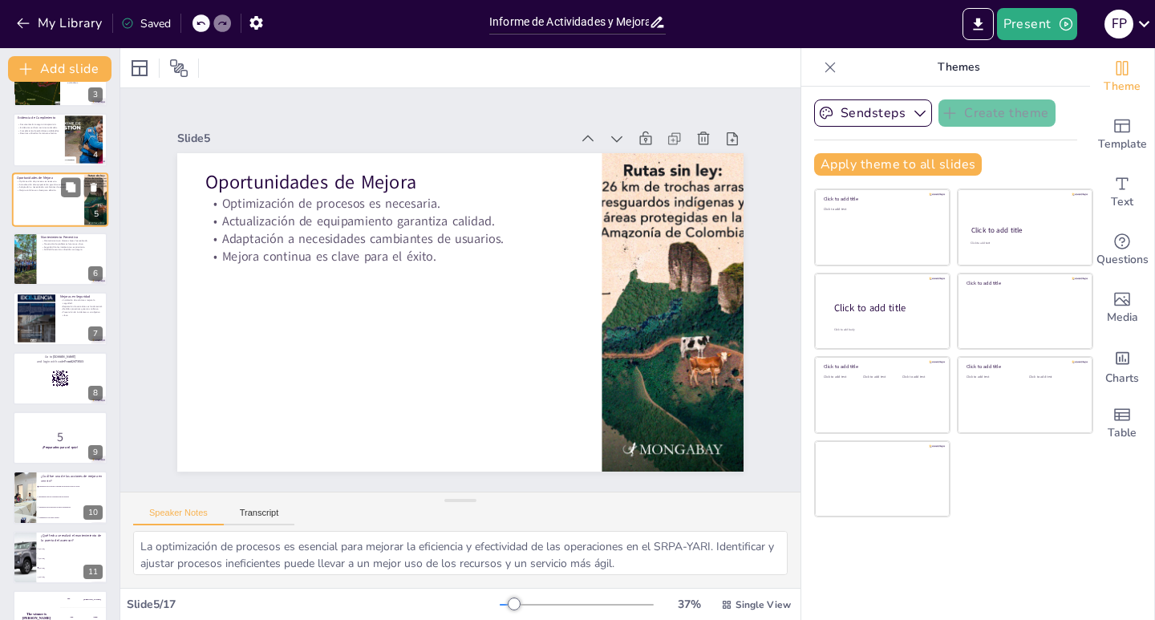
scroll to position [9, 0]
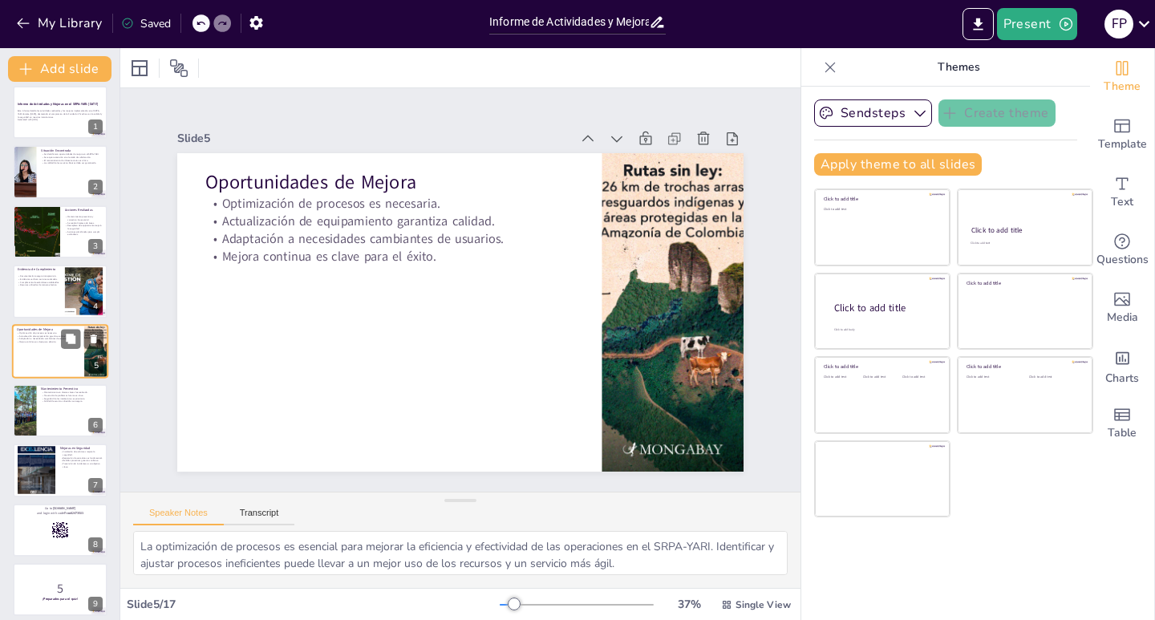
checkbox input "true"
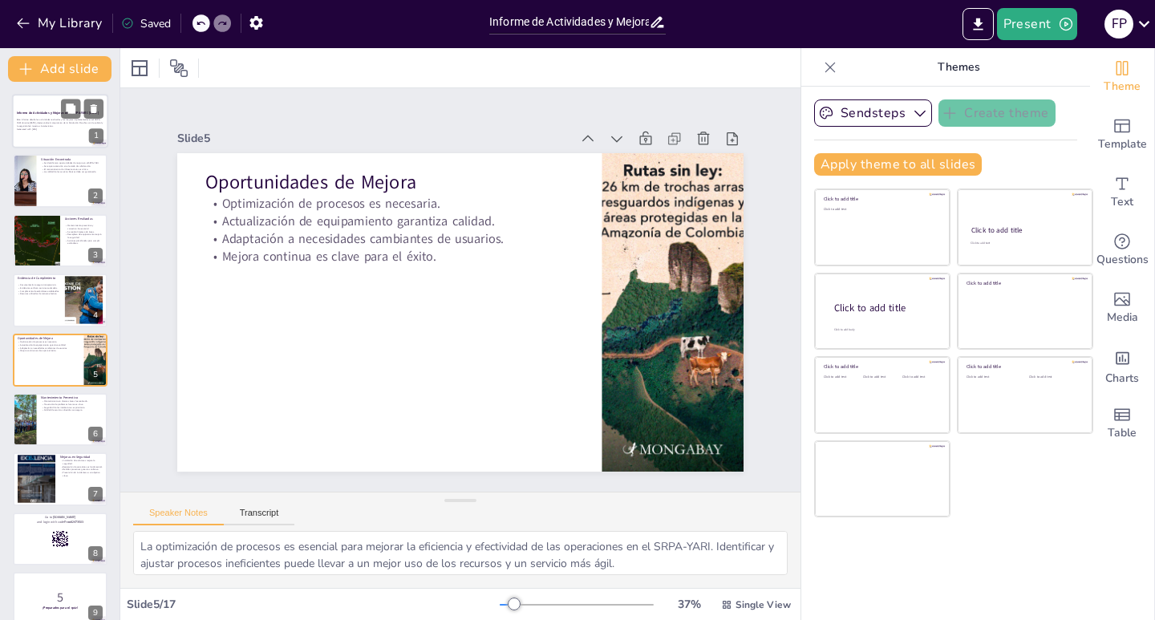
click at [55, 116] on p "Informe de Actividades y Mejoras en el SRPA-YARI: [DATE]" at bounding box center [60, 113] width 87 height 5
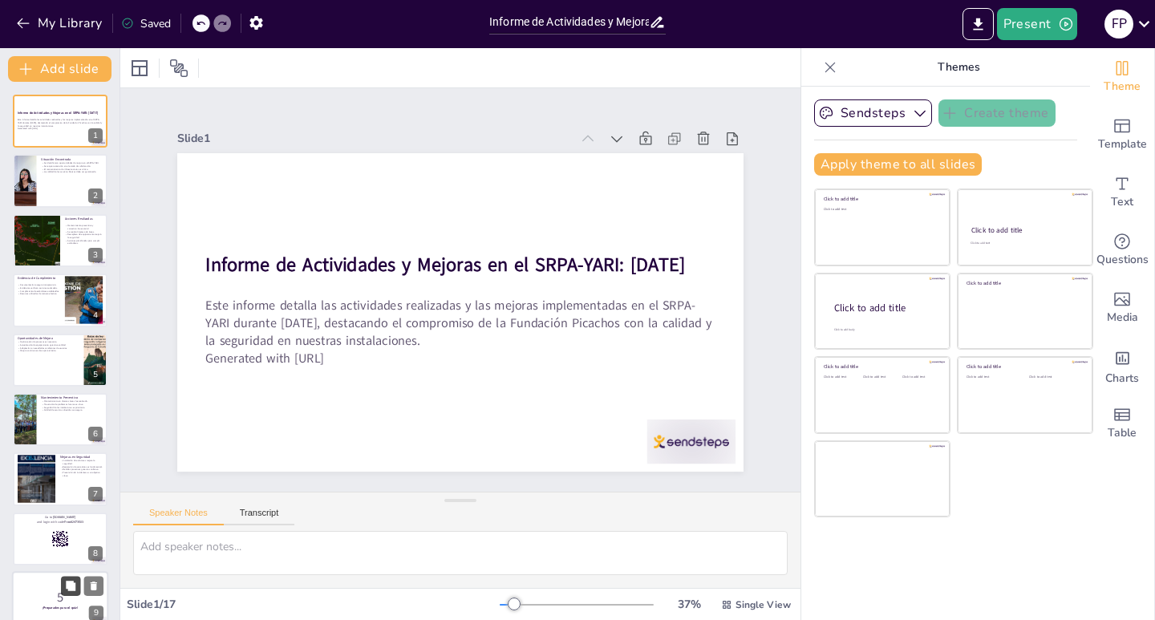
scroll to position [160, 0]
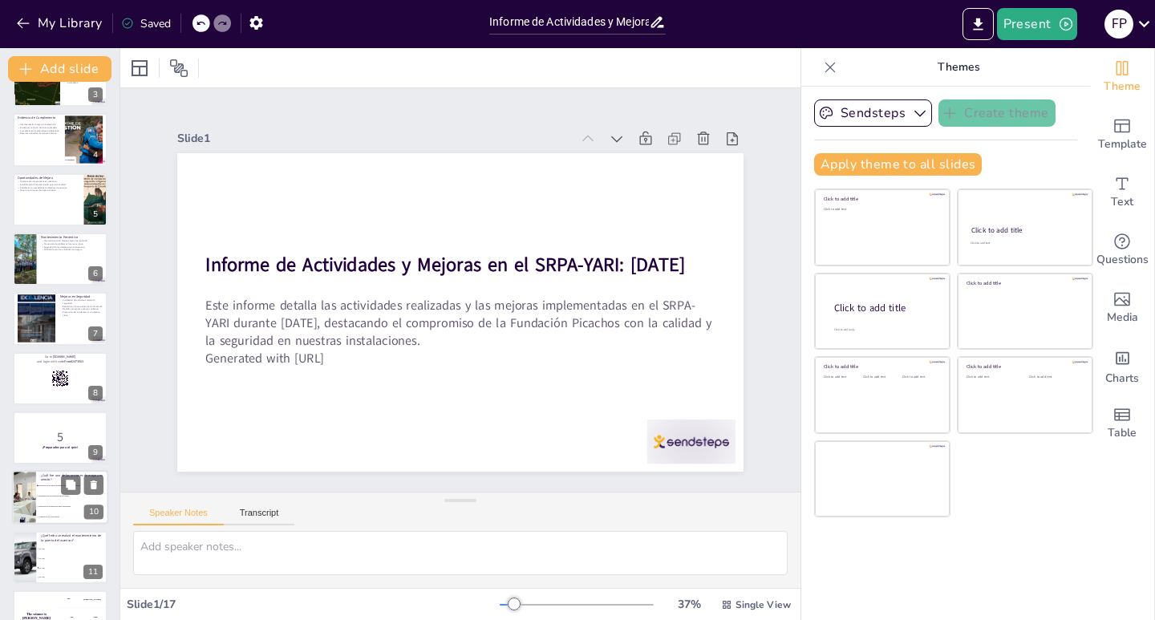
click at [39, 498] on li "Reemplazo de las cerraduras en las puertas" at bounding box center [72, 497] width 72 height 10
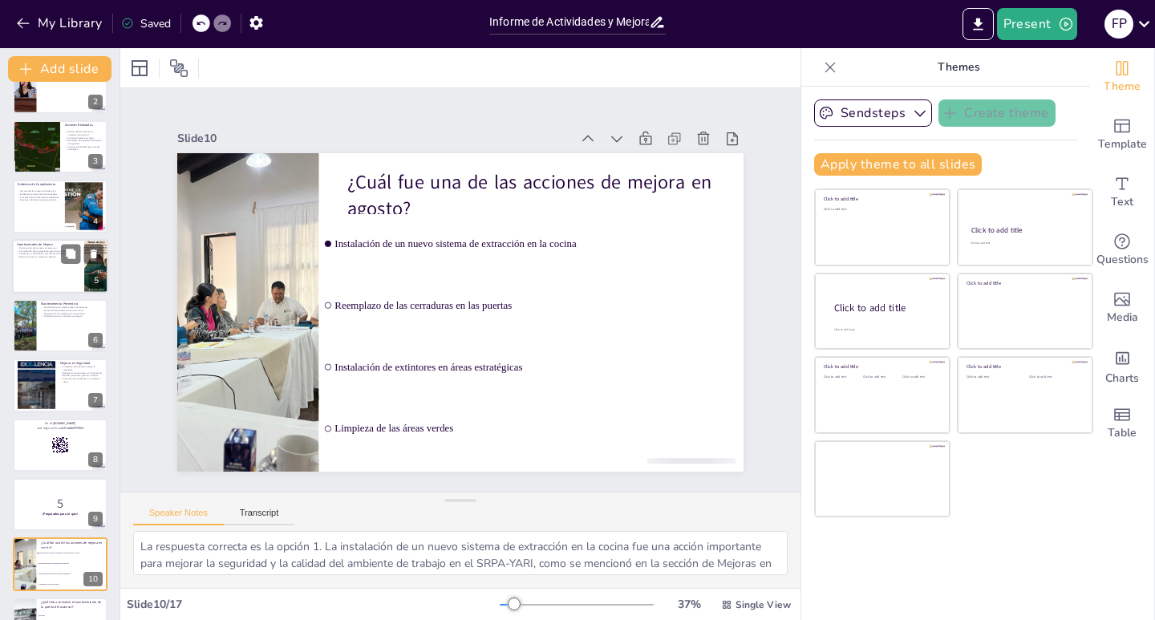
scroll to position [0, 0]
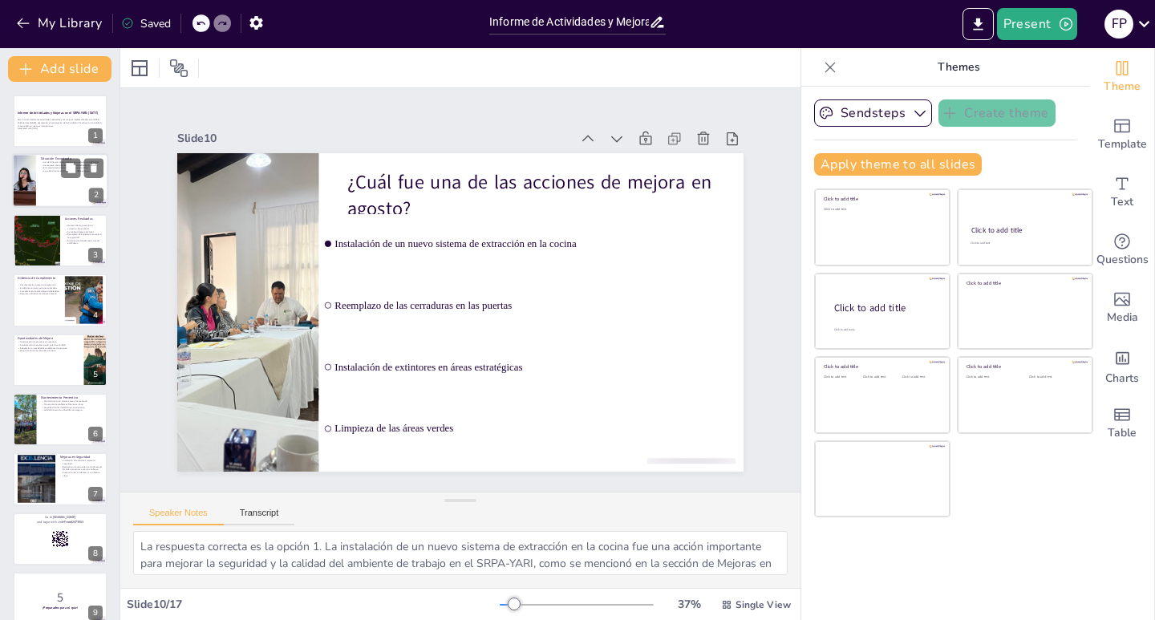
click at [59, 199] on div at bounding box center [60, 181] width 96 height 55
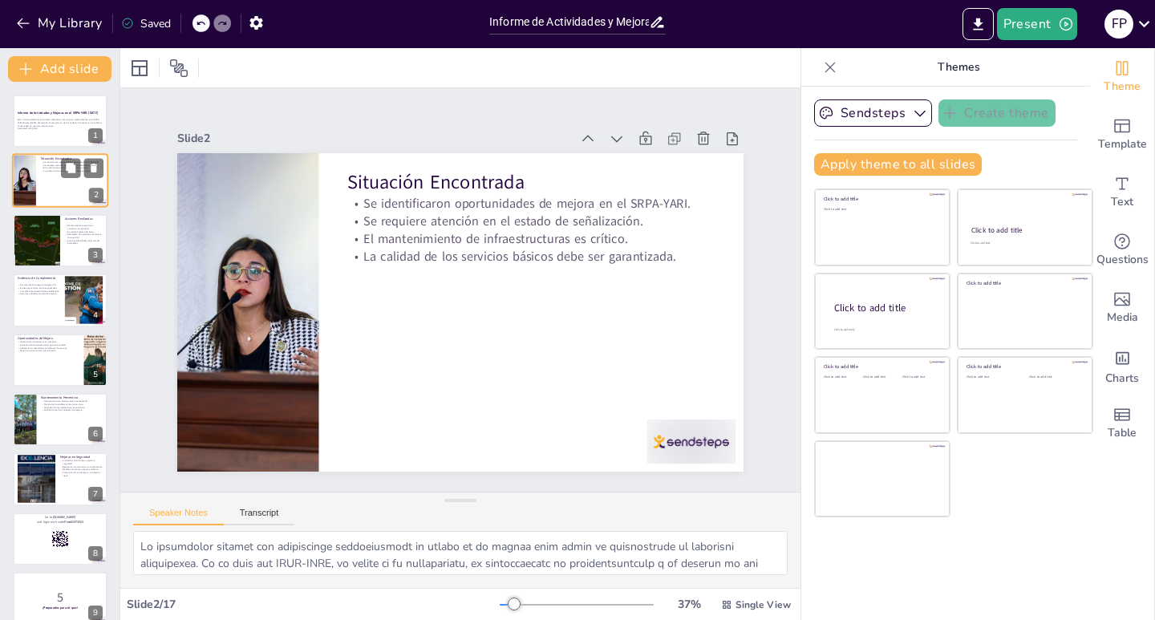
scroll to position [32, 0]
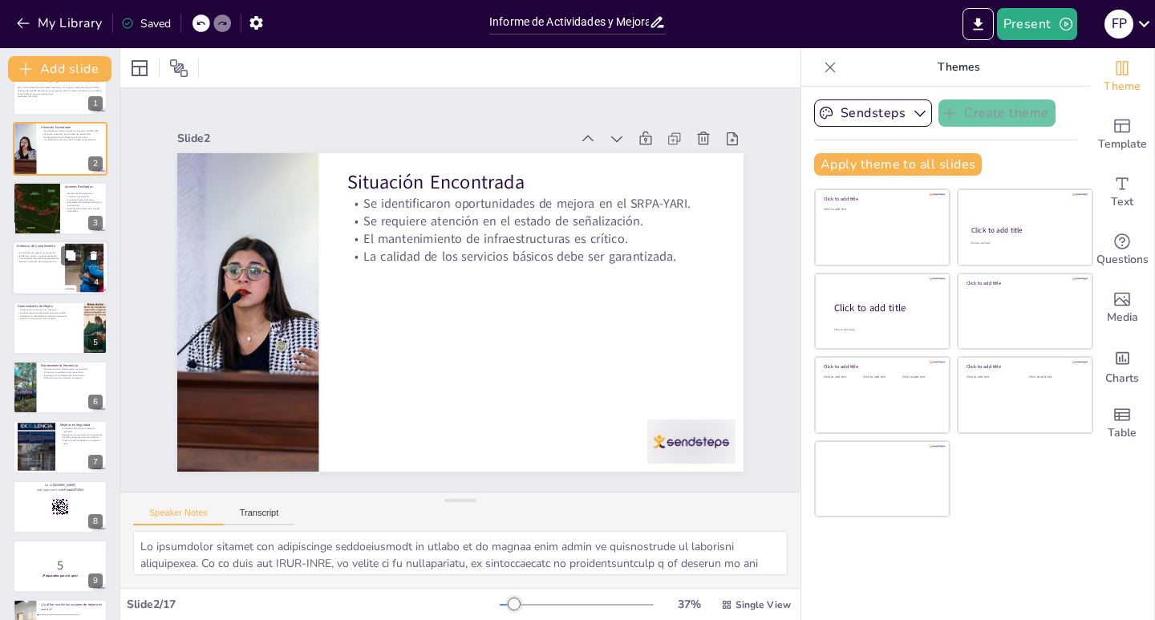
click at [52, 249] on div "Evidencia de Cumplimiento" at bounding box center [38, 247] width 43 height 7
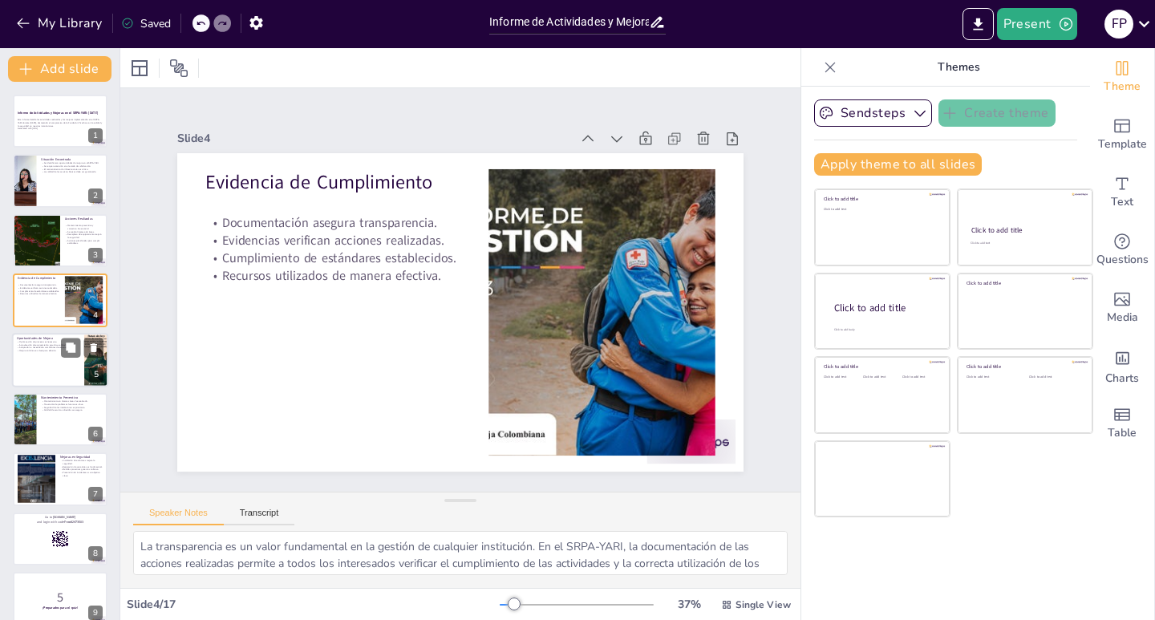
click at [40, 360] on div at bounding box center [60, 360] width 96 height 55
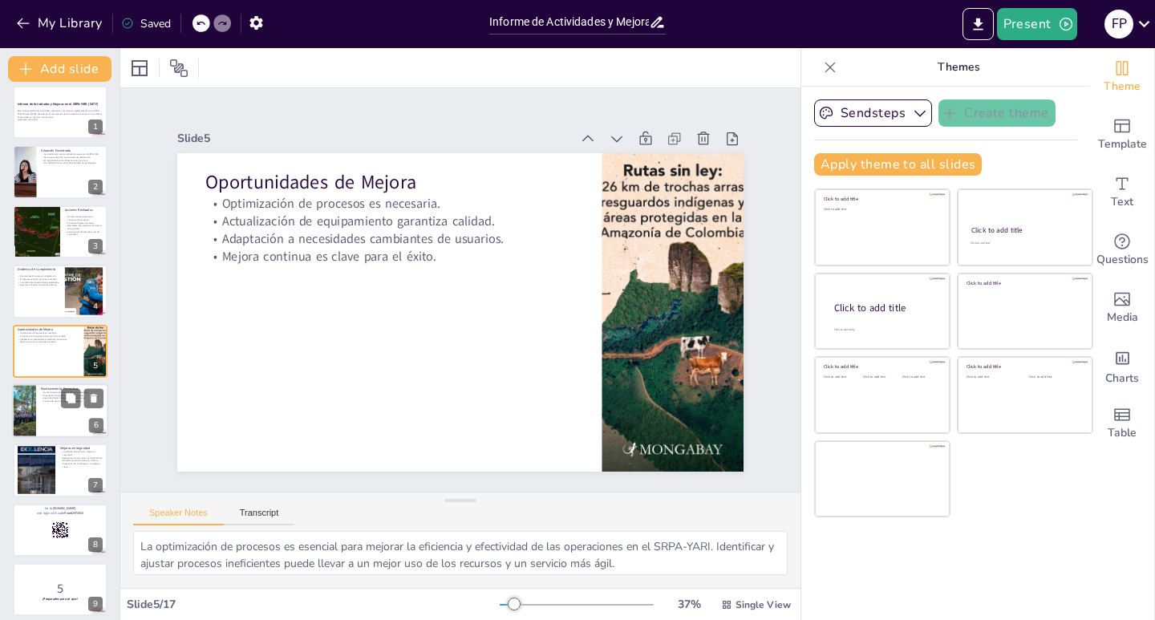
click at [47, 425] on div at bounding box center [60, 410] width 96 height 55
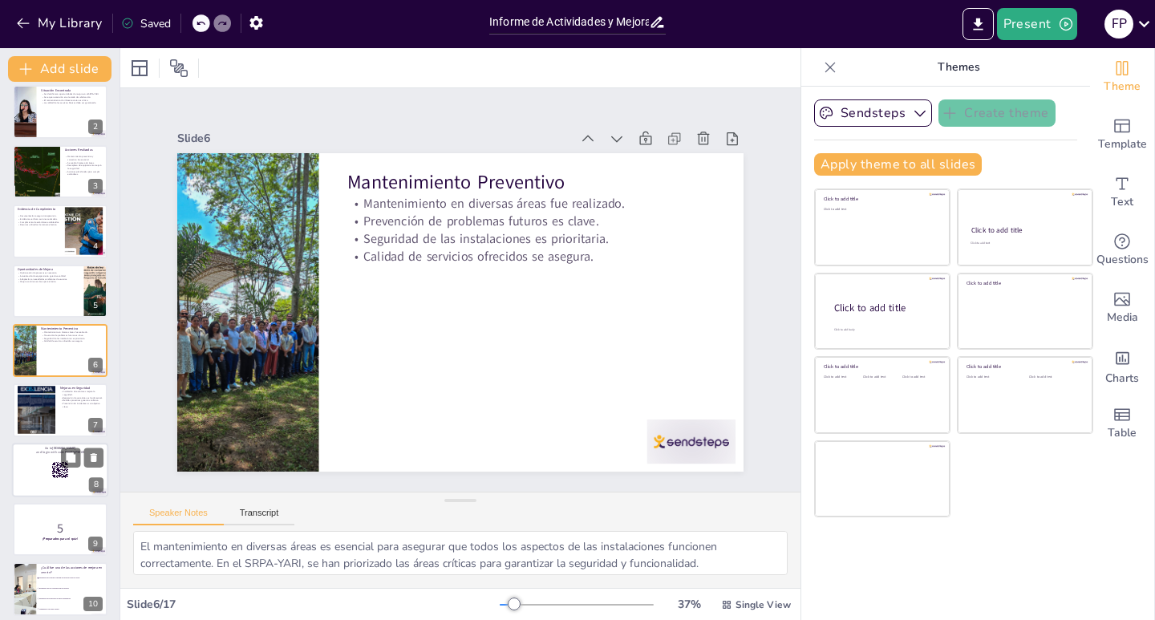
click at [57, 472] on rect at bounding box center [57, 471] width 1 height 1
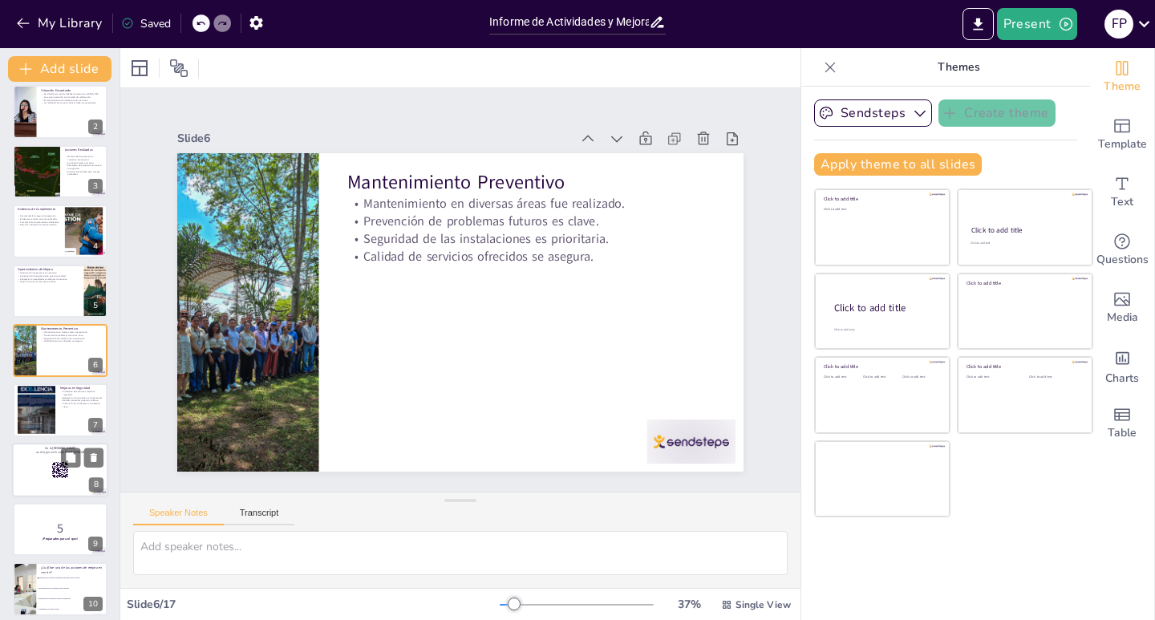
scroll to position [188, 0]
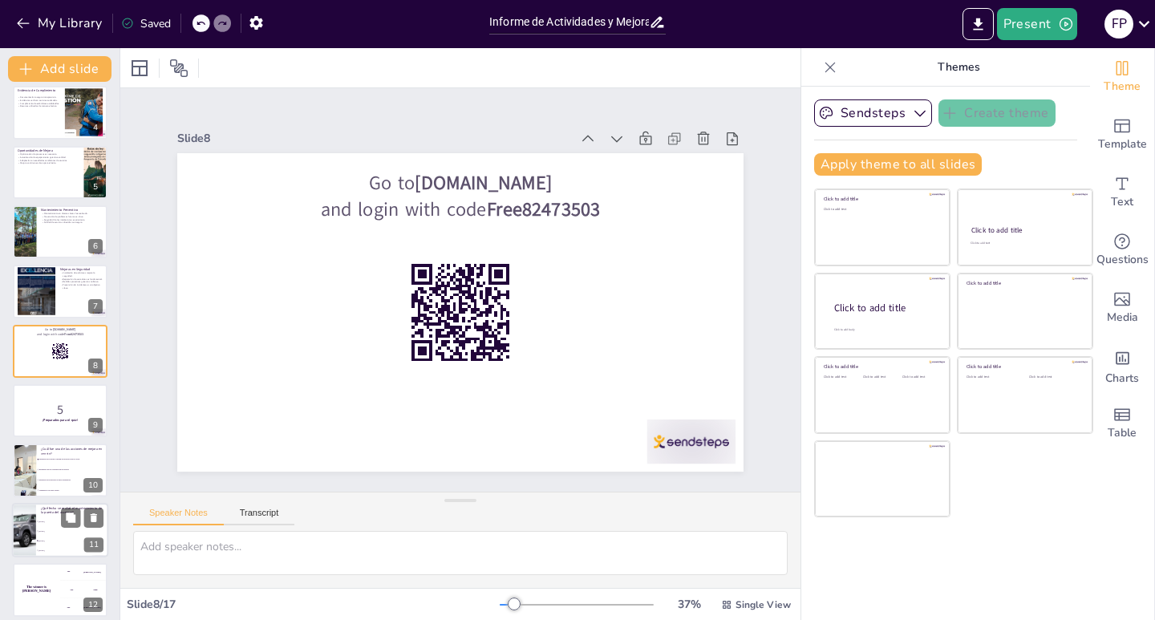
click at [80, 536] on li "[DATE]" at bounding box center [72, 541] width 72 height 10
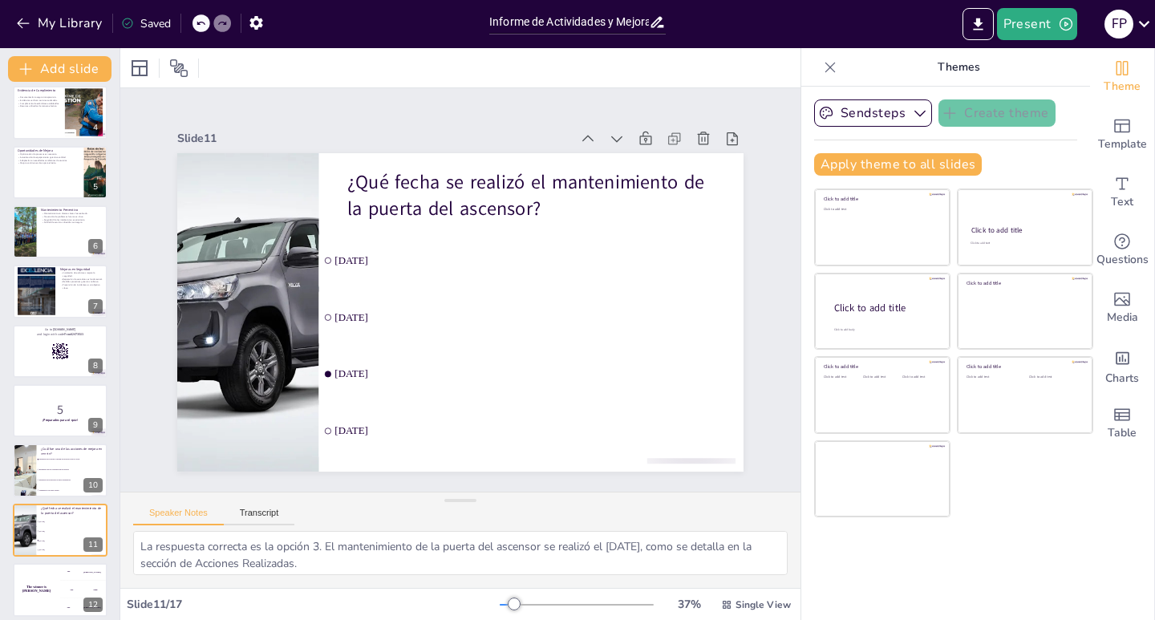
scroll to position [367, 0]
